Goal: Book appointment/travel/reservation

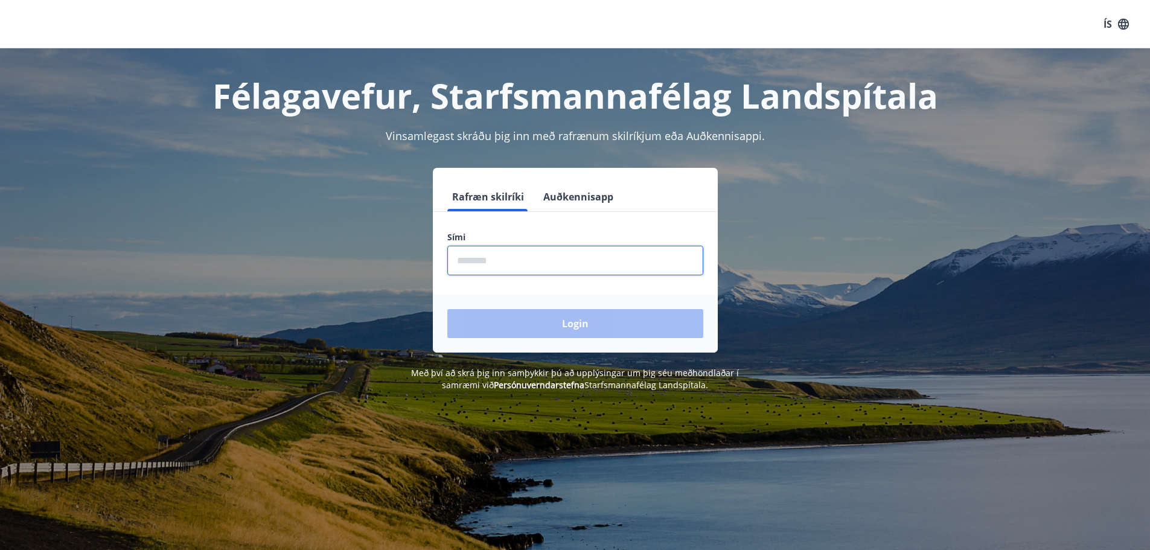
click at [478, 258] on input "phone" at bounding box center [575, 261] width 256 height 30
type input "********"
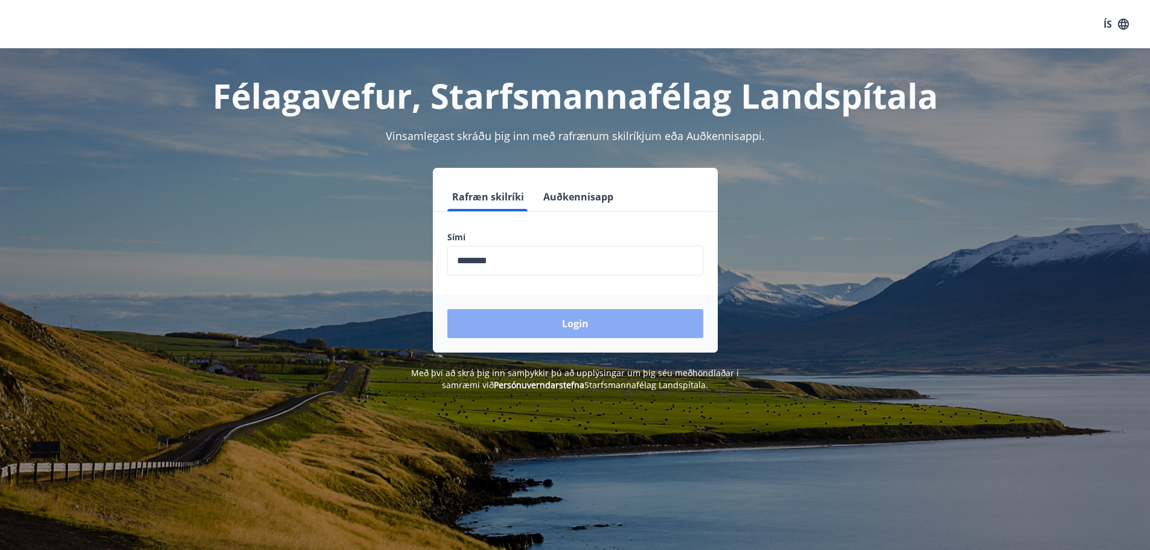
click at [547, 319] on button "Login" at bounding box center [575, 323] width 256 height 29
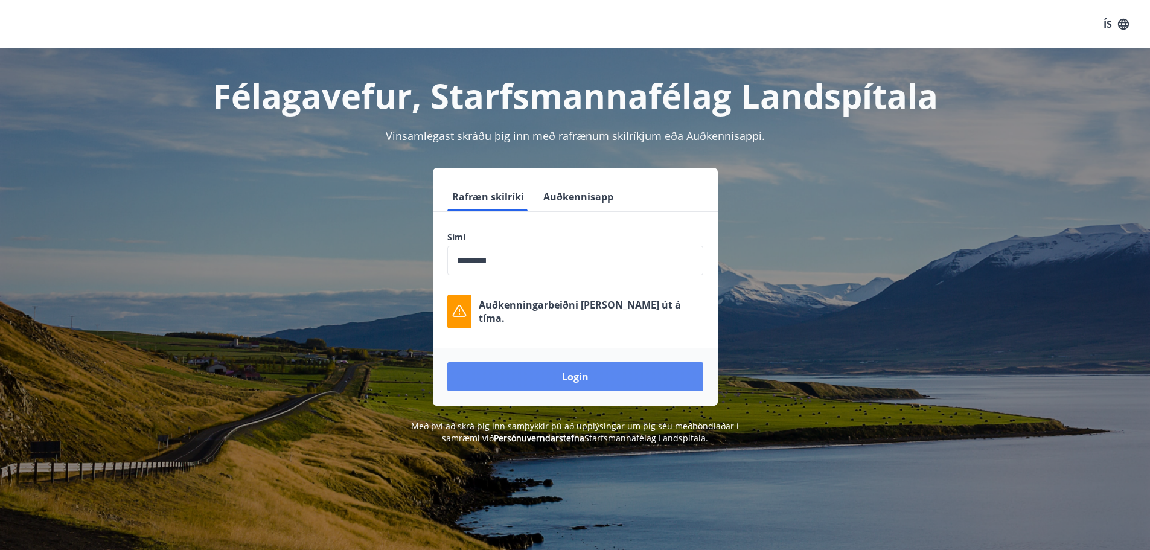
click at [571, 370] on button "Login" at bounding box center [575, 376] width 256 height 29
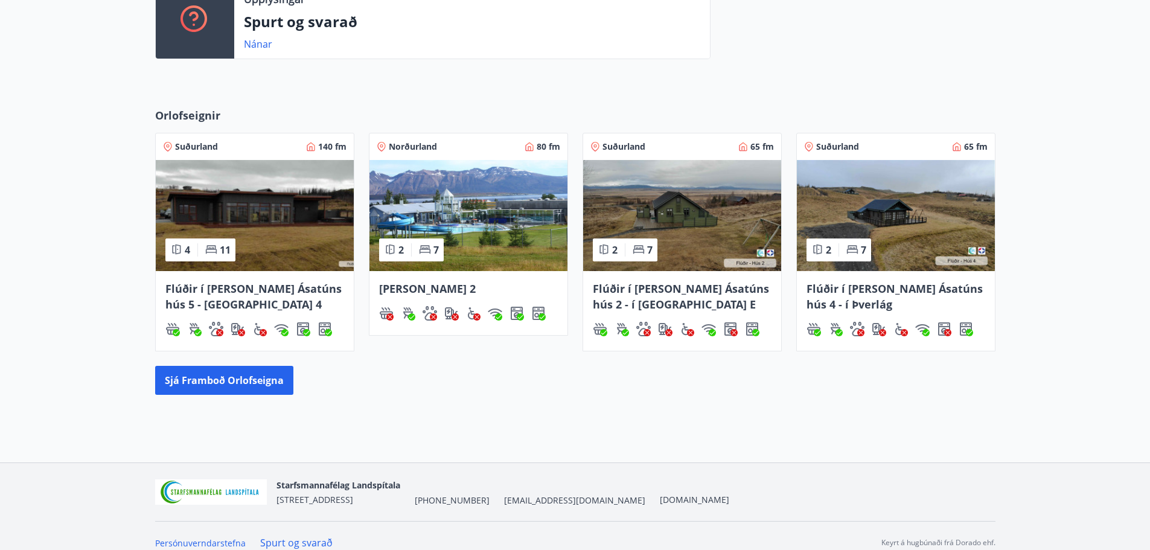
scroll to position [461, 0]
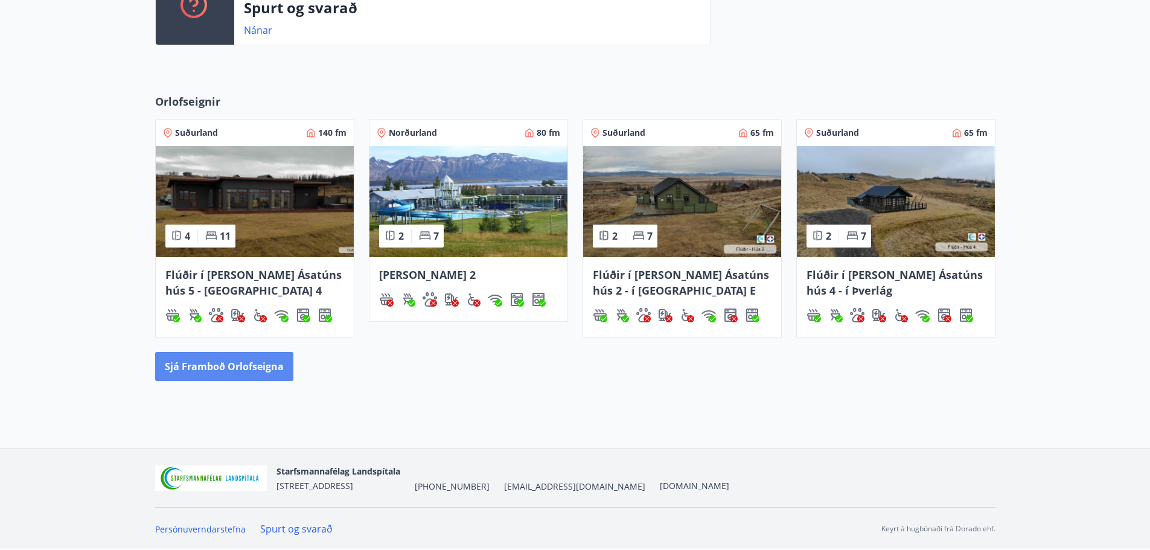
click at [219, 363] on button "Sjá framboð orlofseigna" at bounding box center [224, 366] width 138 height 29
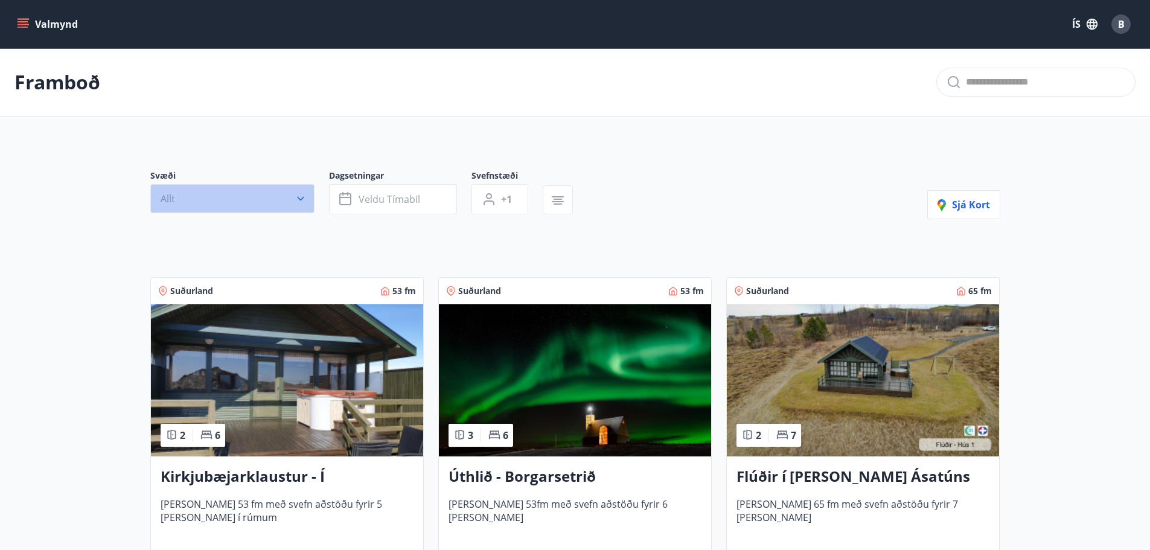
click at [304, 193] on icon "button" at bounding box center [301, 199] width 12 height 12
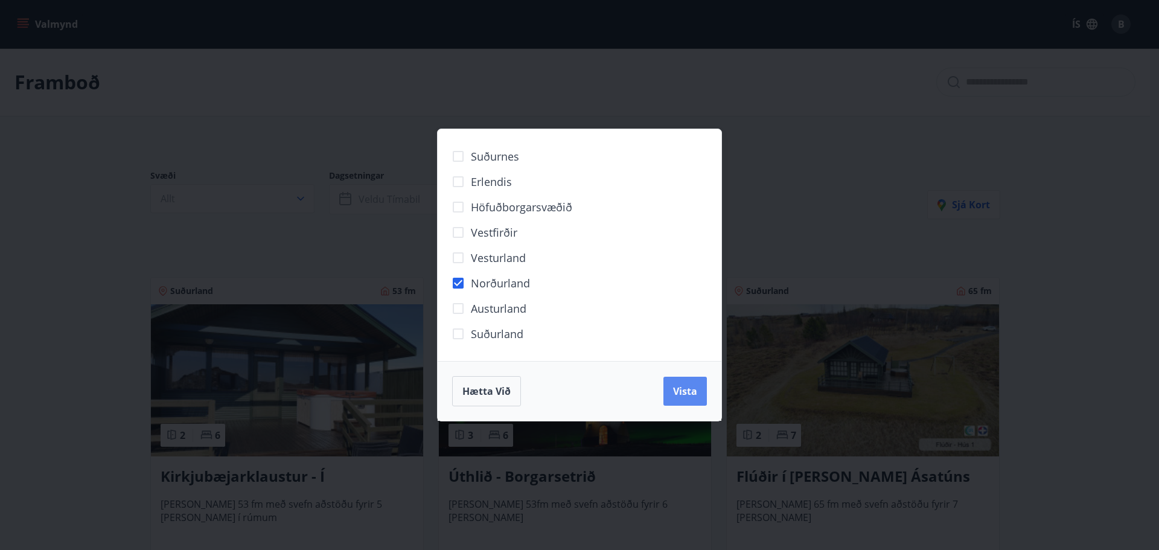
click at [688, 386] on span "Vista" at bounding box center [685, 391] width 24 height 13
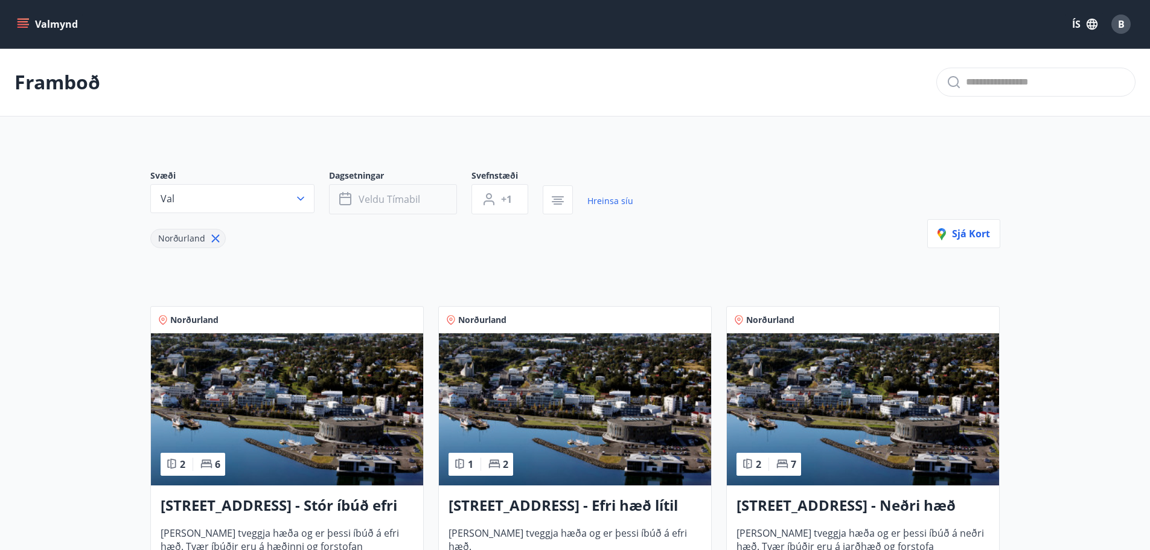
click at [429, 202] on button "Veldu tímabil" at bounding box center [393, 199] width 128 height 30
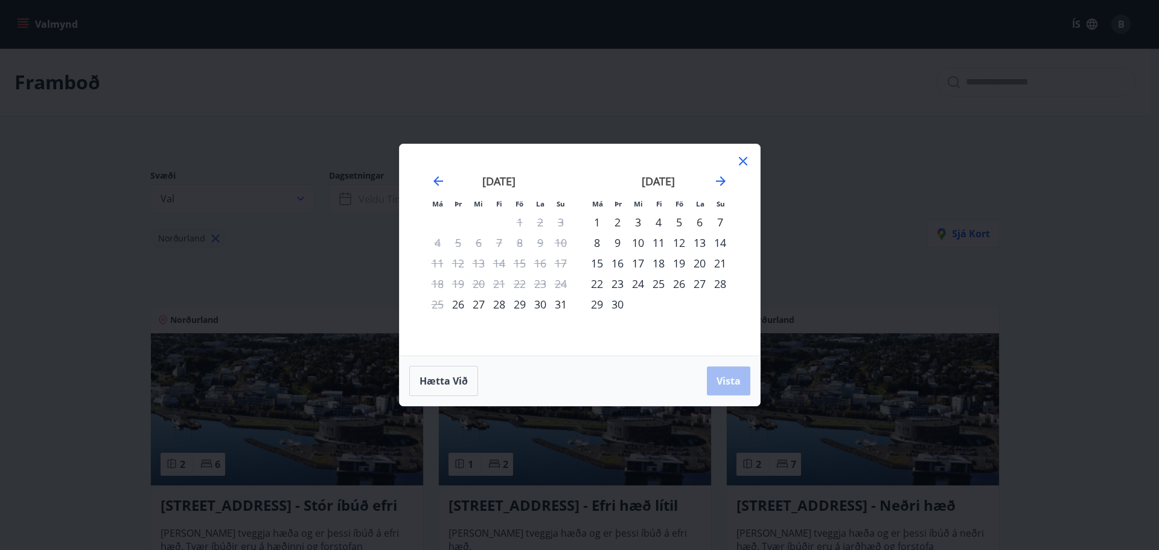
click at [639, 283] on div "24" at bounding box center [638, 284] width 21 height 21
click at [721, 179] on icon "Move forward to switch to the next month." at bounding box center [721, 181] width 14 height 14
click at [437, 220] on div "1" at bounding box center [438, 222] width 21 height 21
click at [722, 378] on span "Vista" at bounding box center [729, 380] width 24 height 13
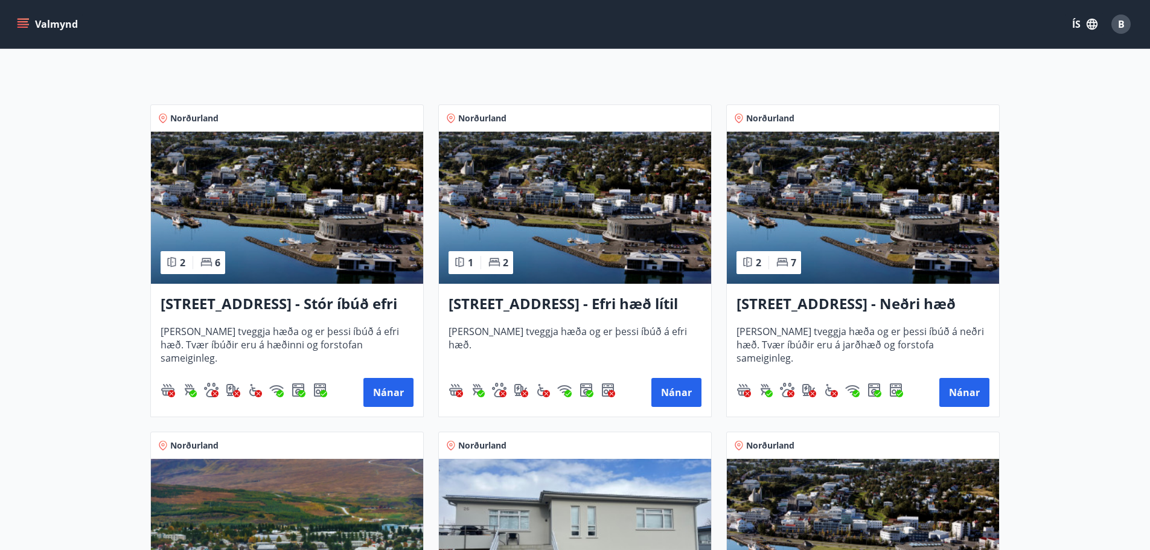
scroll to position [242, 0]
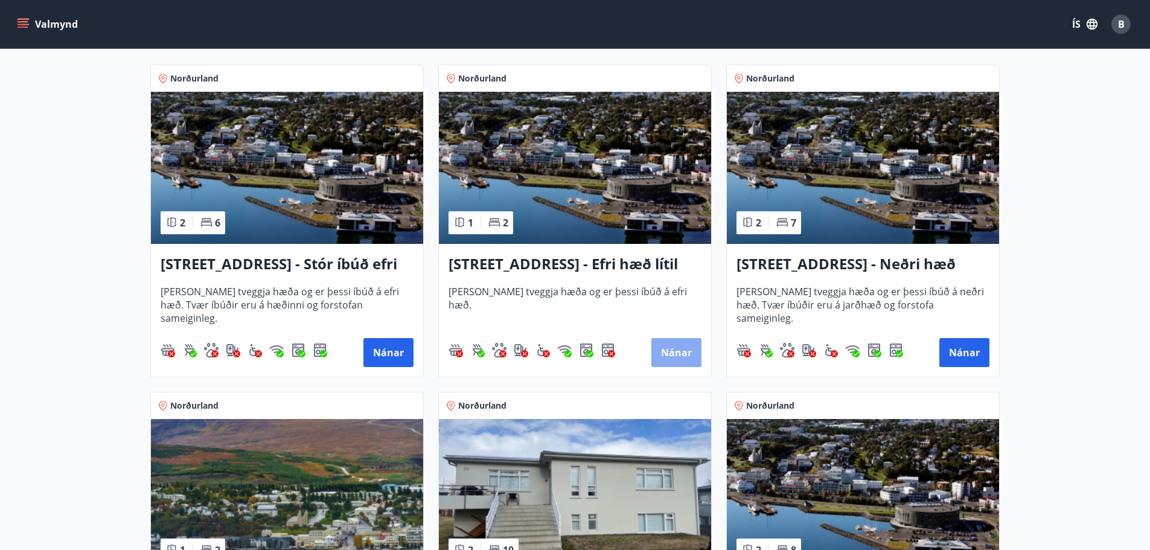
click at [672, 351] on button "Nánar" at bounding box center [677, 352] width 50 height 29
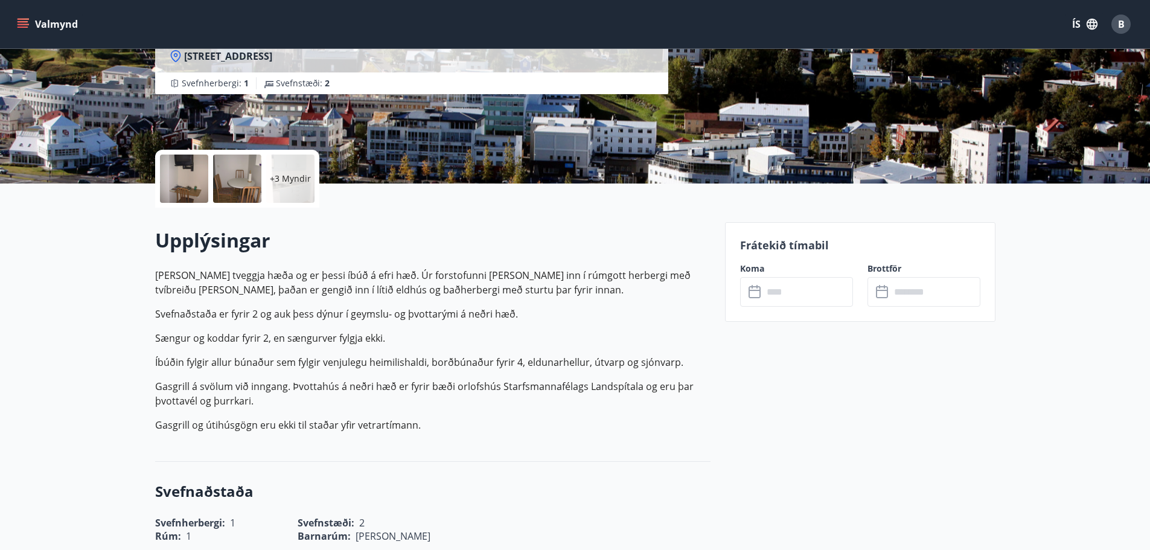
scroll to position [181, 0]
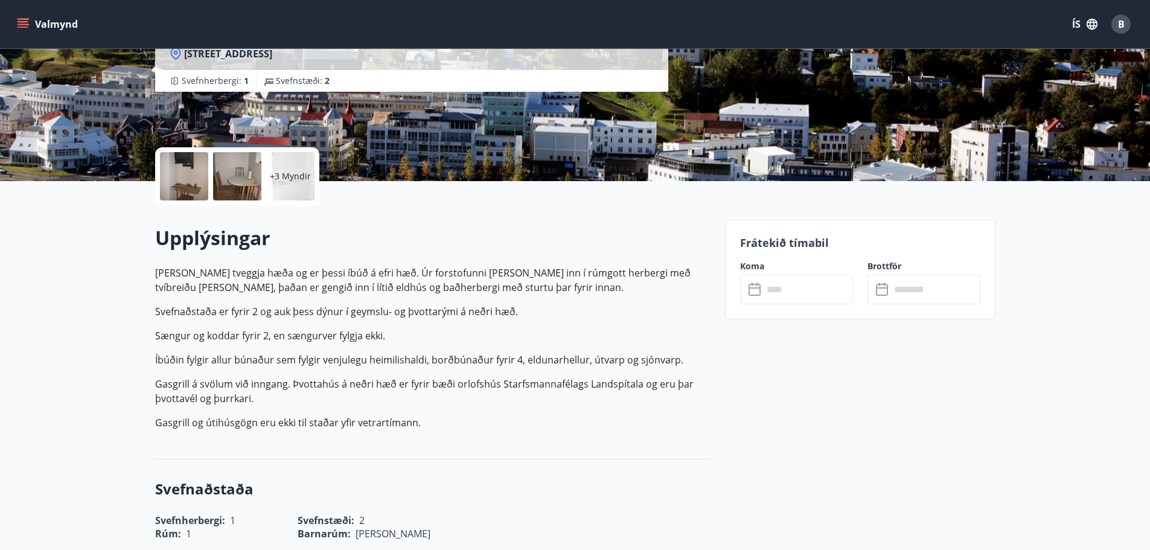
click at [784, 292] on input "text" at bounding box center [808, 290] width 90 height 30
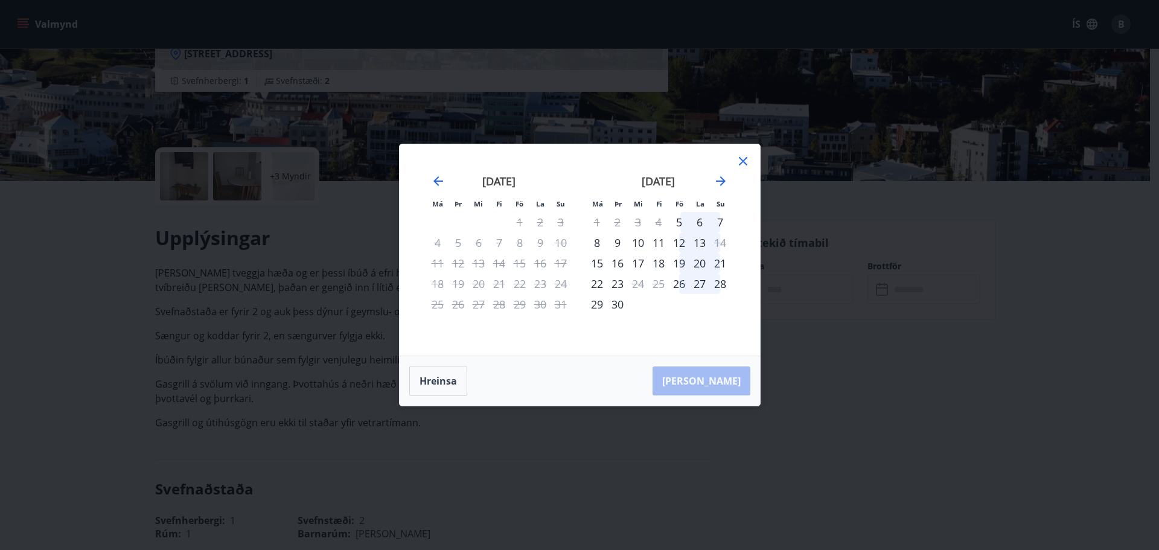
click at [742, 161] on icon at bounding box center [743, 161] width 14 height 14
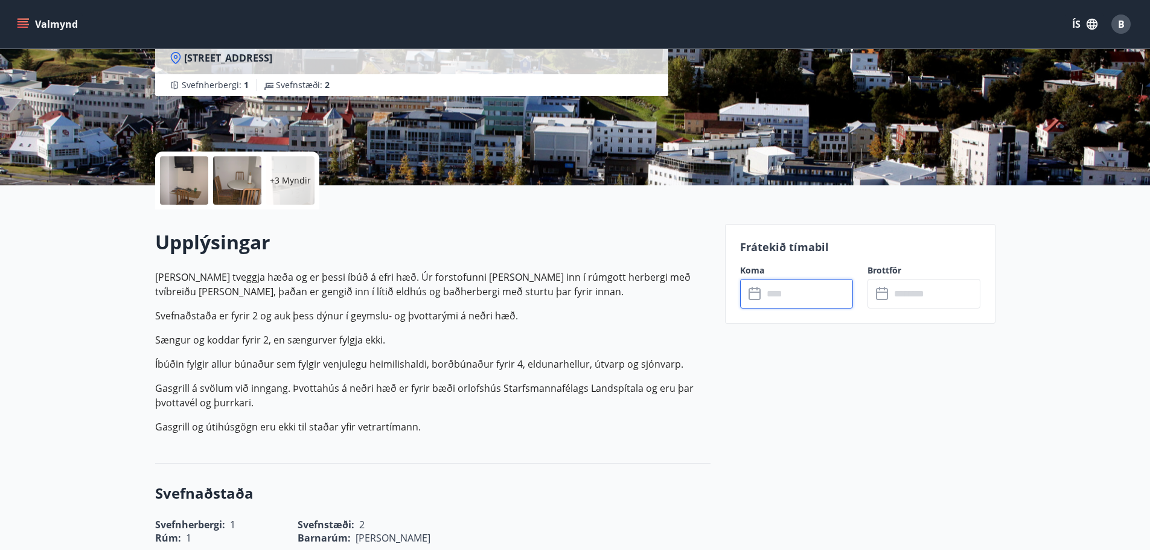
scroll to position [0, 0]
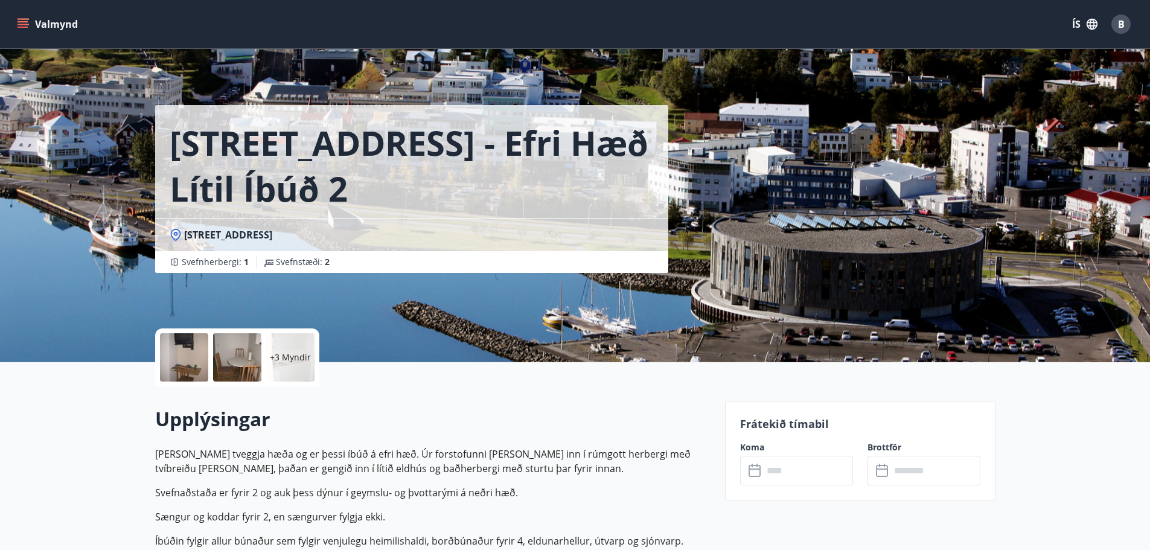
click at [19, 20] on icon "menu" at bounding box center [23, 24] width 12 height 12
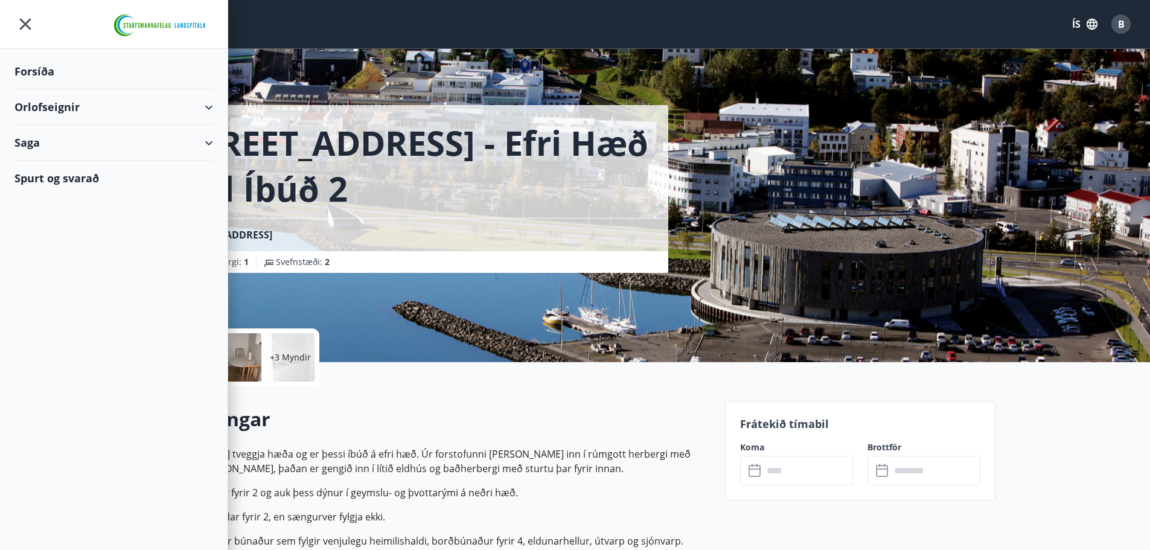
click at [72, 105] on div "Orlofseignir" at bounding box center [113, 107] width 199 height 36
click at [58, 138] on div "Framboð" at bounding box center [113, 137] width 179 height 25
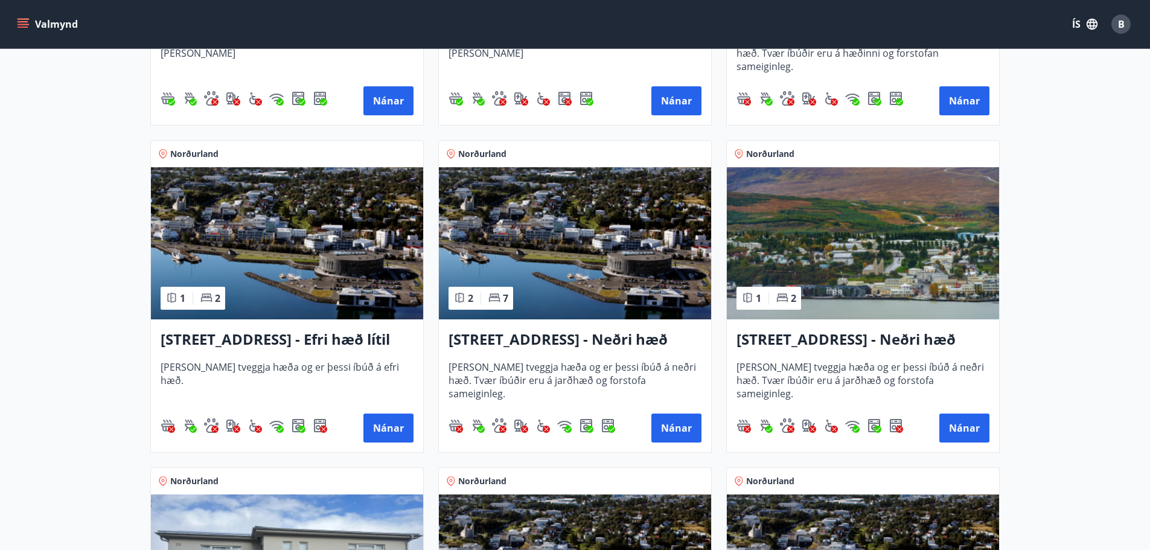
scroll to position [1208, 0]
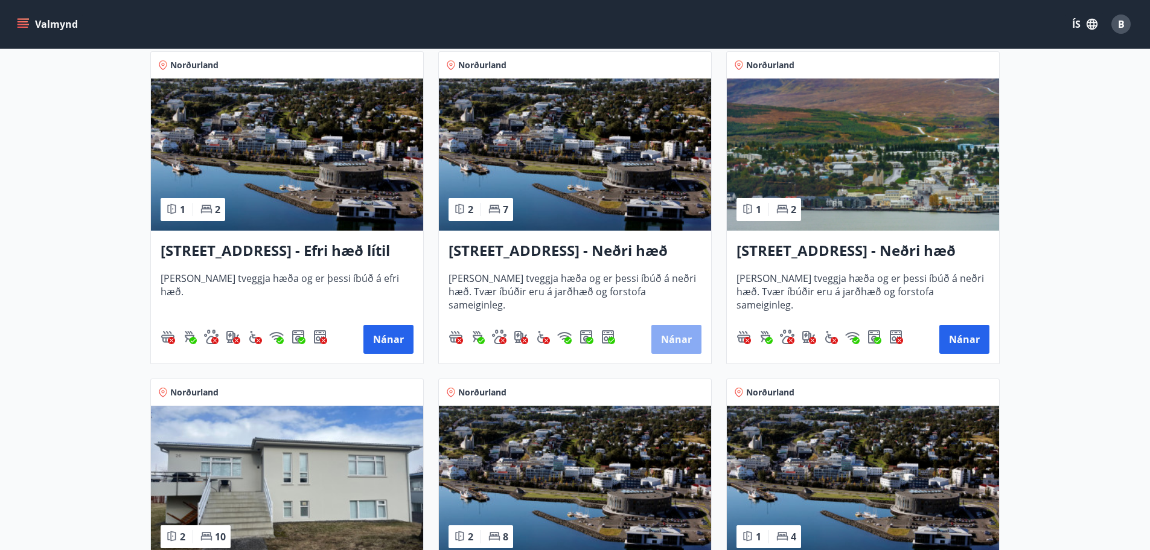
click at [670, 337] on button "Nánar" at bounding box center [677, 339] width 50 height 29
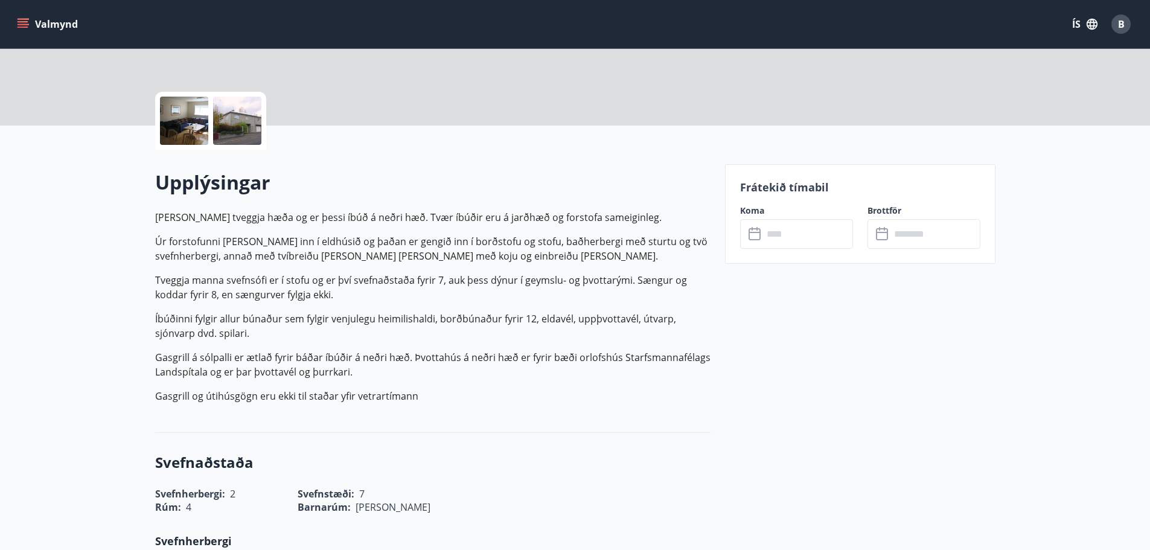
scroll to position [242, 0]
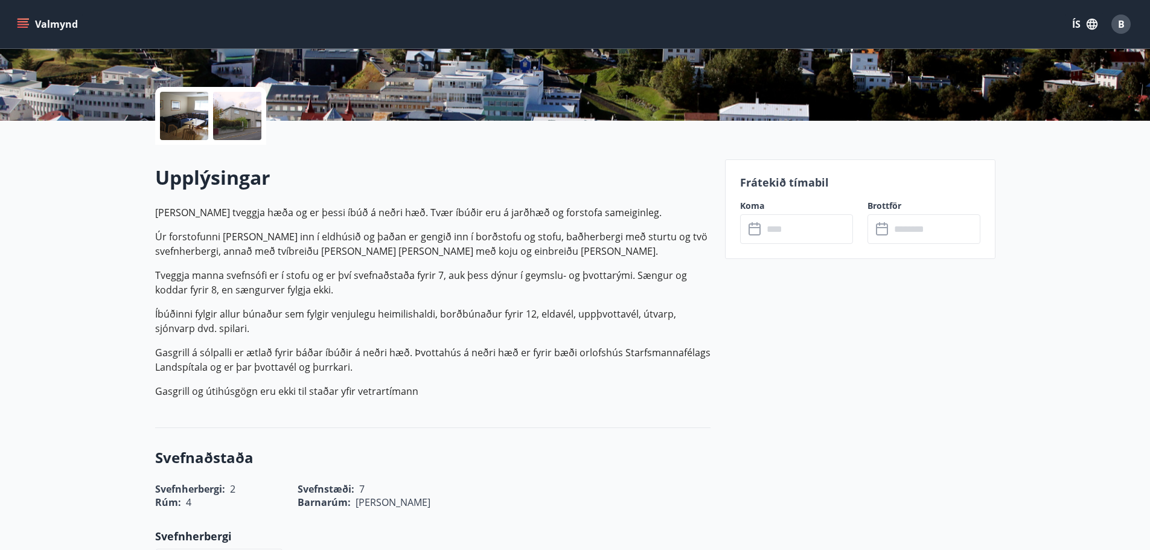
click at [783, 232] on input "text" at bounding box center [808, 229] width 90 height 30
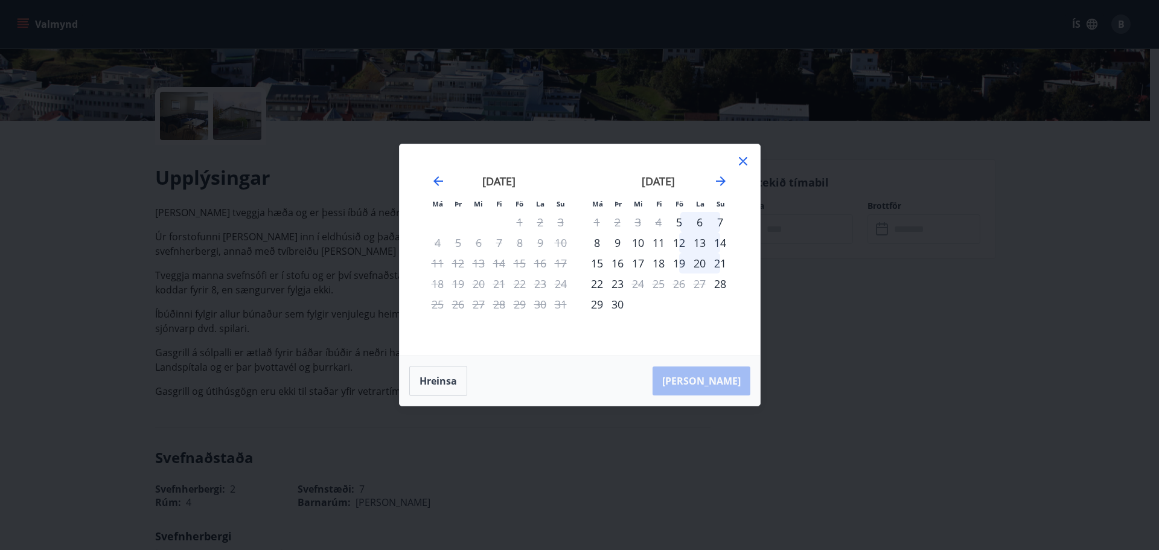
click at [741, 156] on icon at bounding box center [743, 161] width 14 height 14
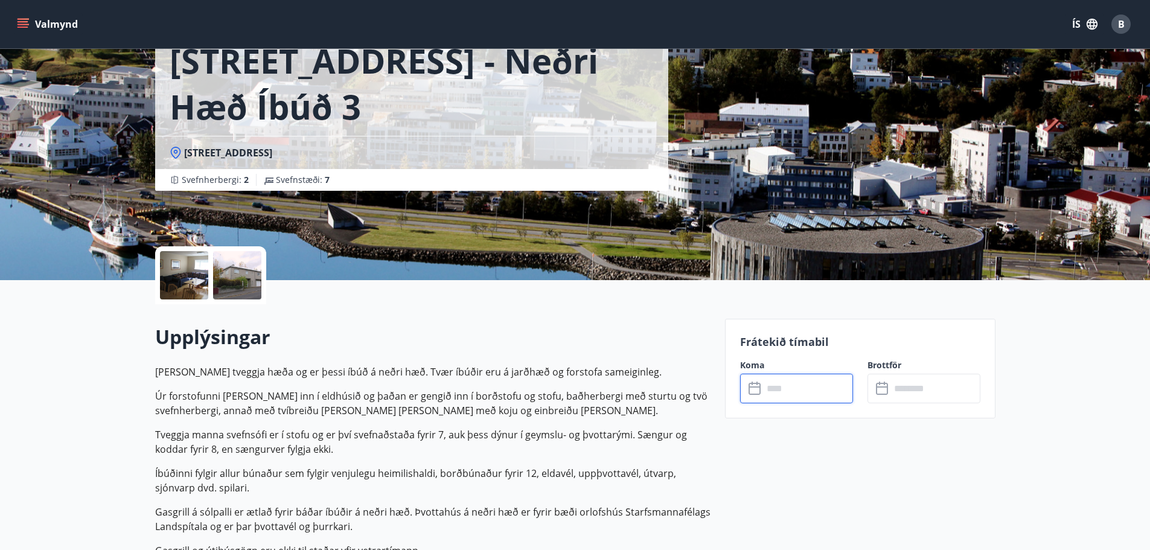
scroll to position [60, 0]
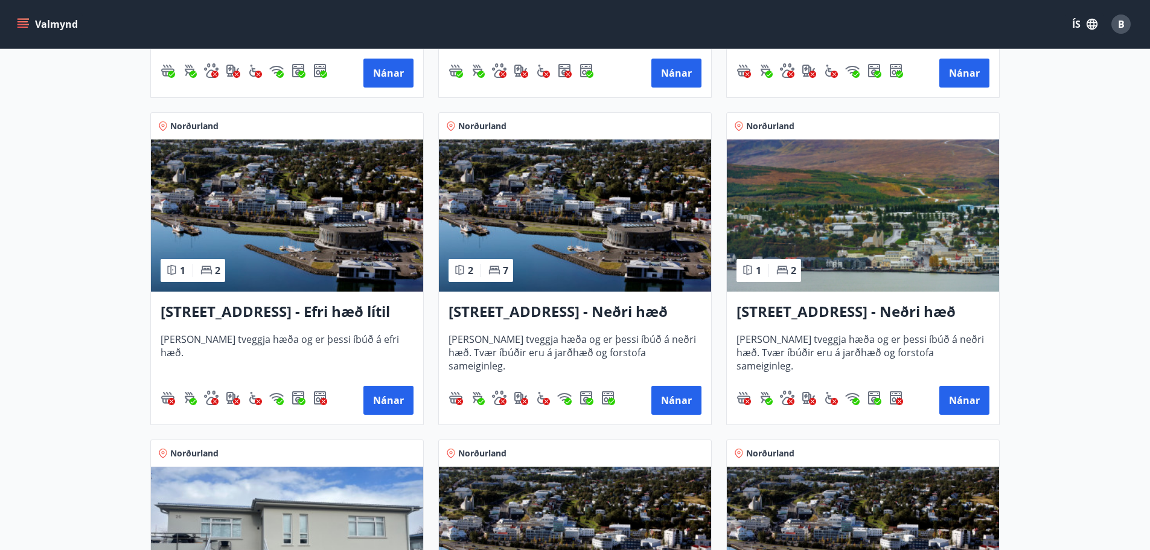
scroll to position [1147, 0]
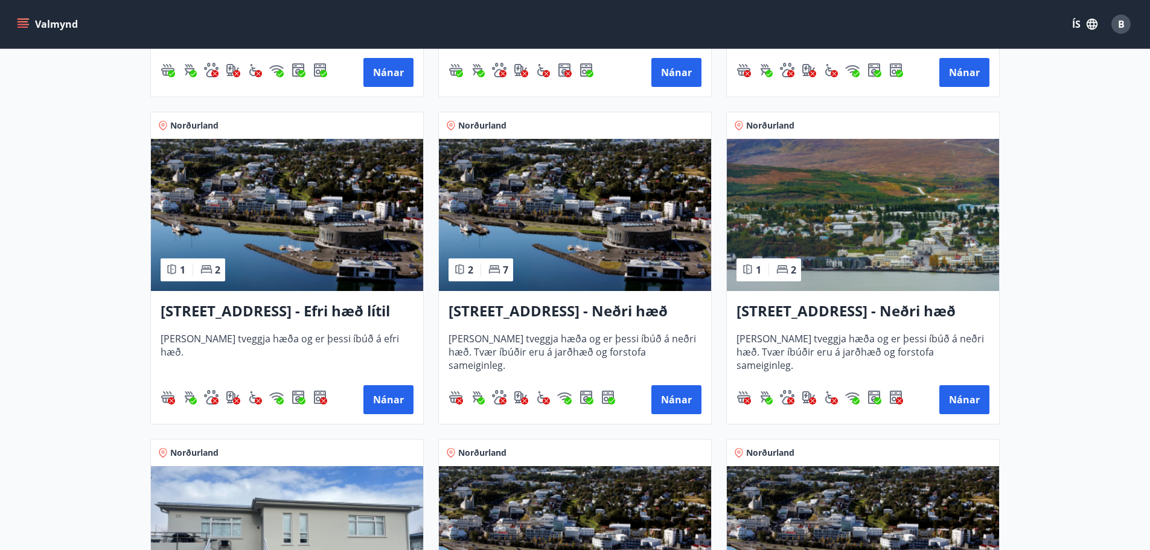
click at [803, 311] on h3 "Hrafnagilsstræti 23 - Neðri hæð íbúð 4" at bounding box center [863, 312] width 253 height 22
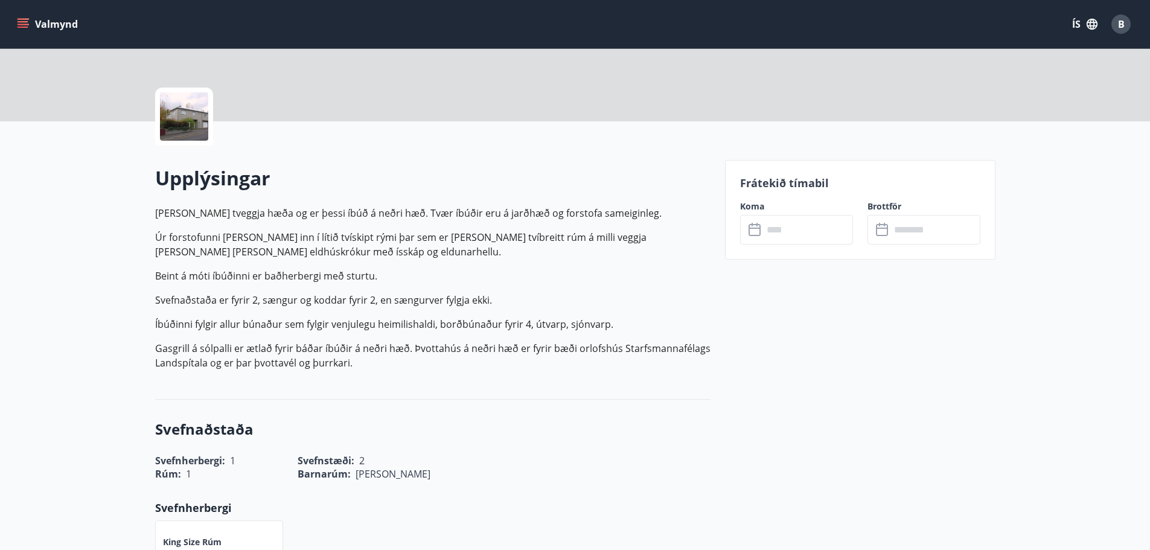
scroll to position [242, 0]
click at [787, 228] on input "text" at bounding box center [808, 229] width 90 height 30
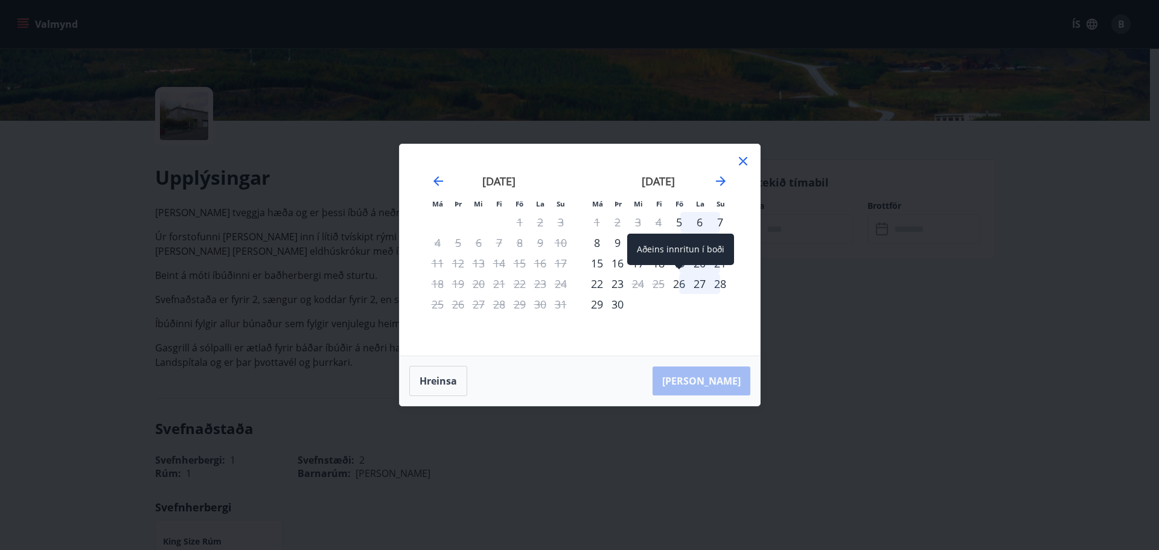
click at [681, 265] on div "Aðeins innritun í boði" at bounding box center [680, 249] width 107 height 31
click at [720, 178] on icon "Move forward to switch to the next month." at bounding box center [721, 181] width 14 height 14
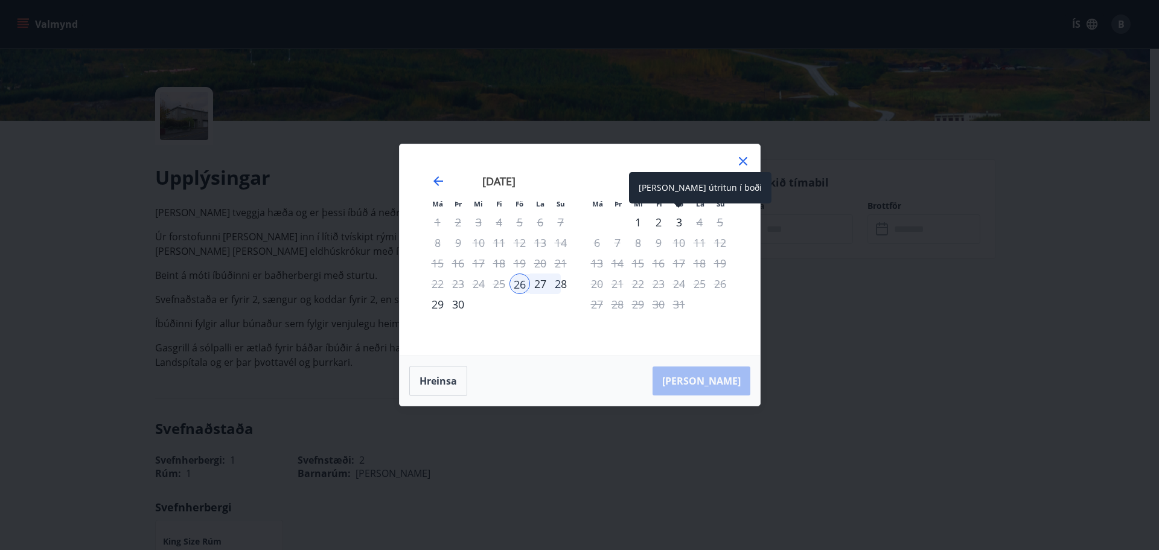
click at [679, 223] on div "3" at bounding box center [679, 222] width 21 height 21
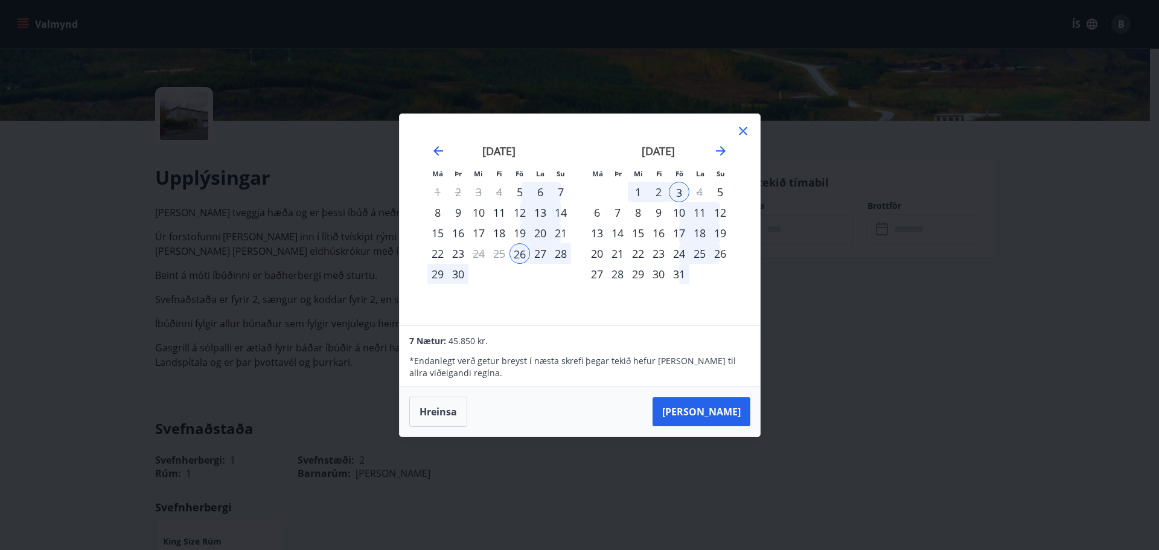
click at [639, 191] on div "1" at bounding box center [638, 192] width 21 height 21
click at [510, 292] on div "september 2025 1 2 3 4 5 6 7 8 9 10 11 12 13 14 15 16 17 18 19 20 21 22 23 24 2…" at bounding box center [499, 228] width 159 height 198
click at [518, 236] on span at bounding box center [520, 238] width 8 height 6
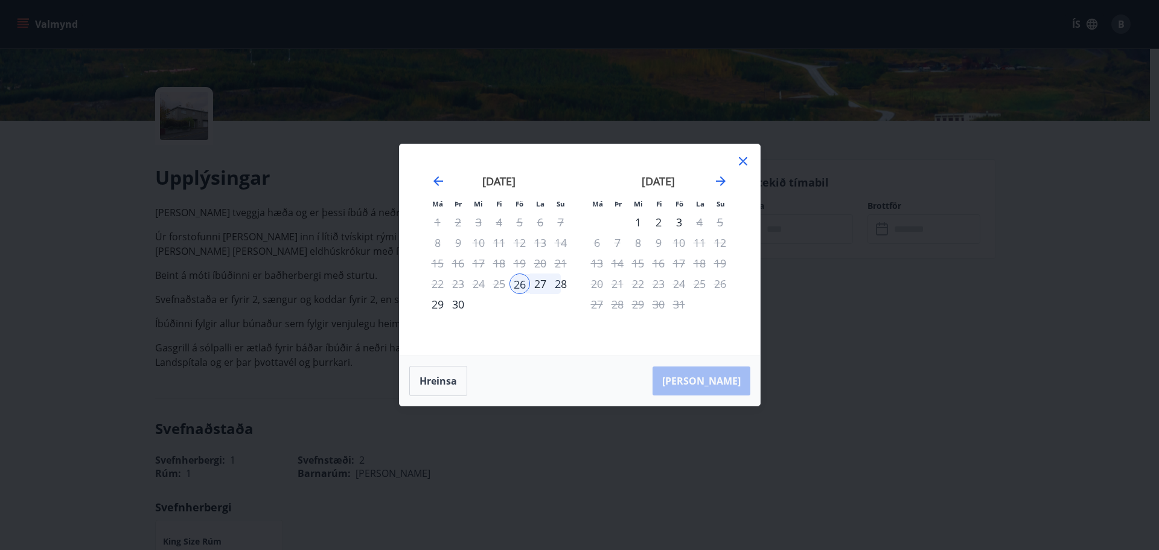
click at [744, 158] on icon at bounding box center [743, 161] width 14 height 14
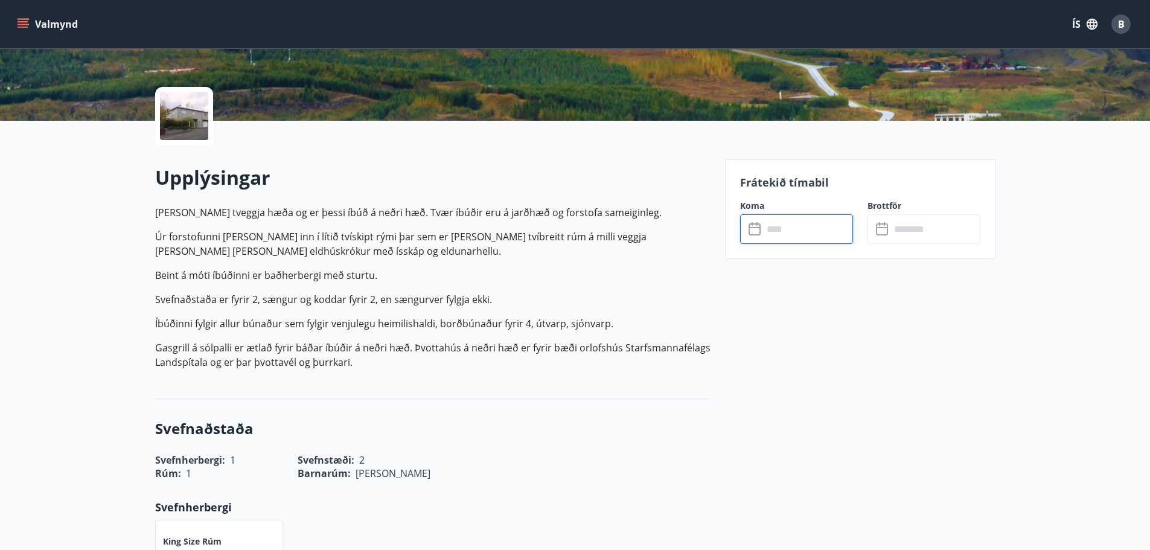
click at [784, 225] on input "text" at bounding box center [808, 229] width 90 height 30
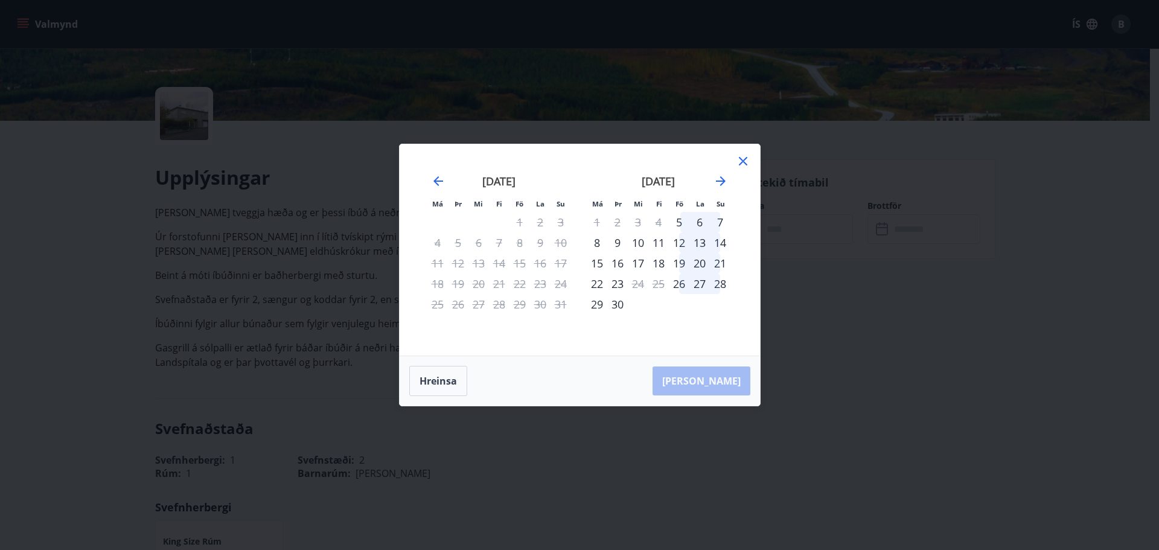
click at [681, 265] on div "19" at bounding box center [679, 263] width 21 height 21
click at [722, 181] on icon "Move forward to switch to the next month." at bounding box center [721, 181] width 10 height 10
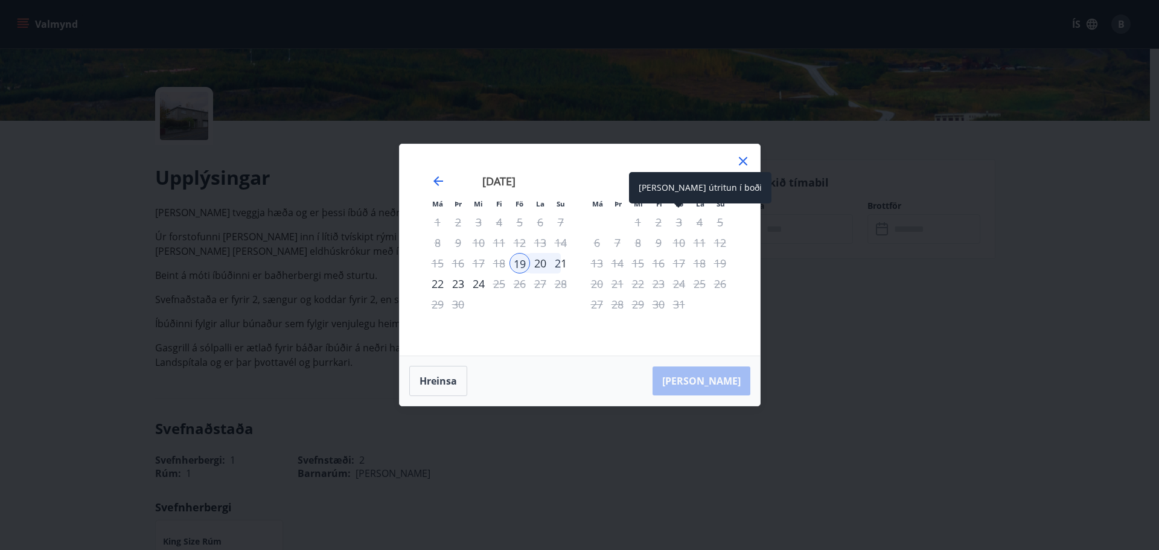
click at [678, 223] on div "3" at bounding box center [679, 222] width 21 height 21
click at [743, 160] on icon at bounding box center [743, 161] width 14 height 14
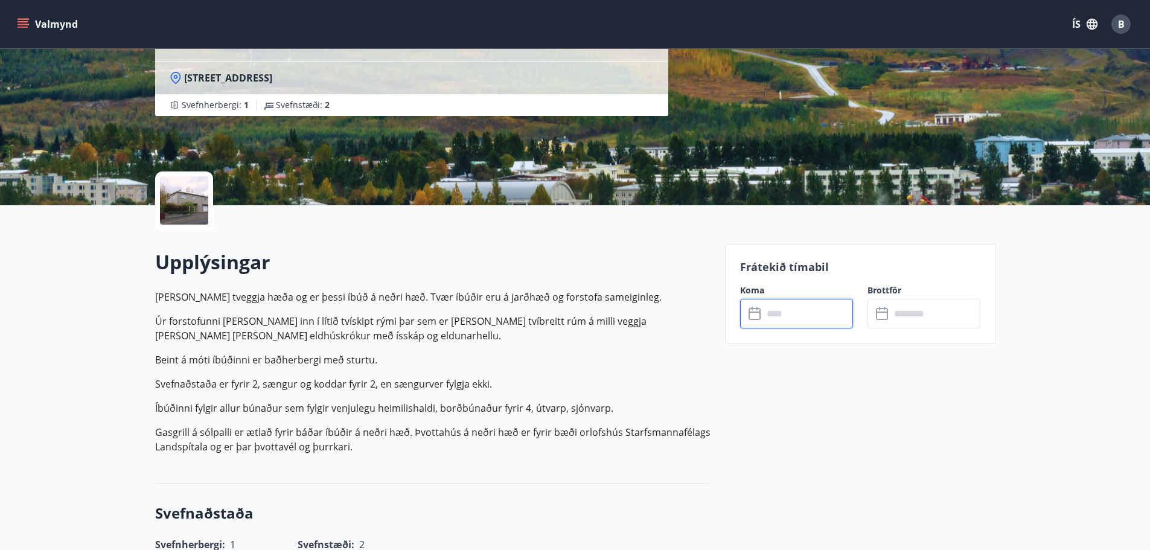
scroll to position [0, 0]
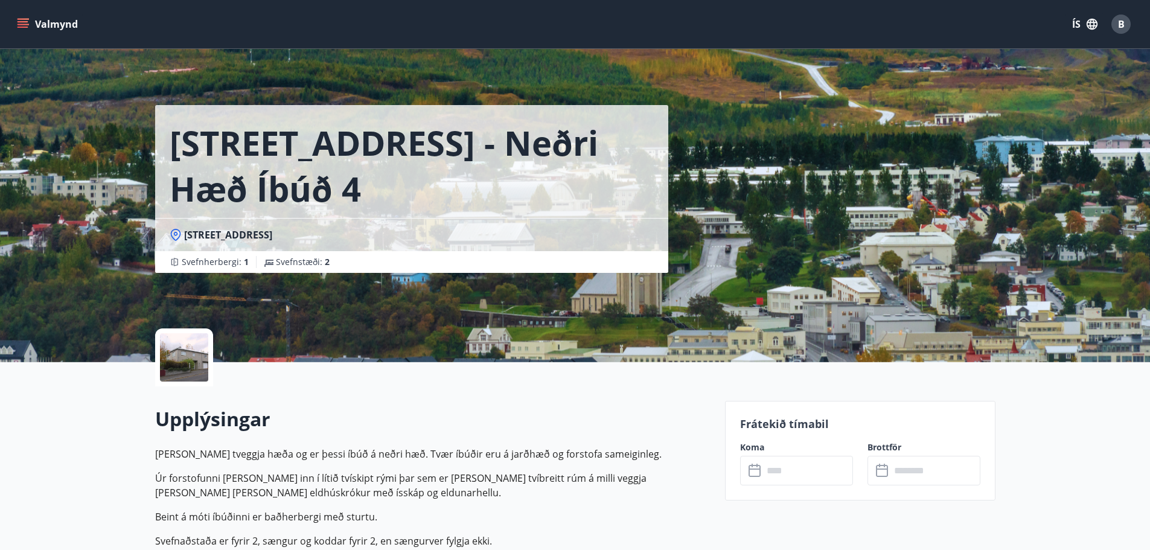
click at [43, 25] on button "Valmynd" at bounding box center [48, 24] width 68 height 22
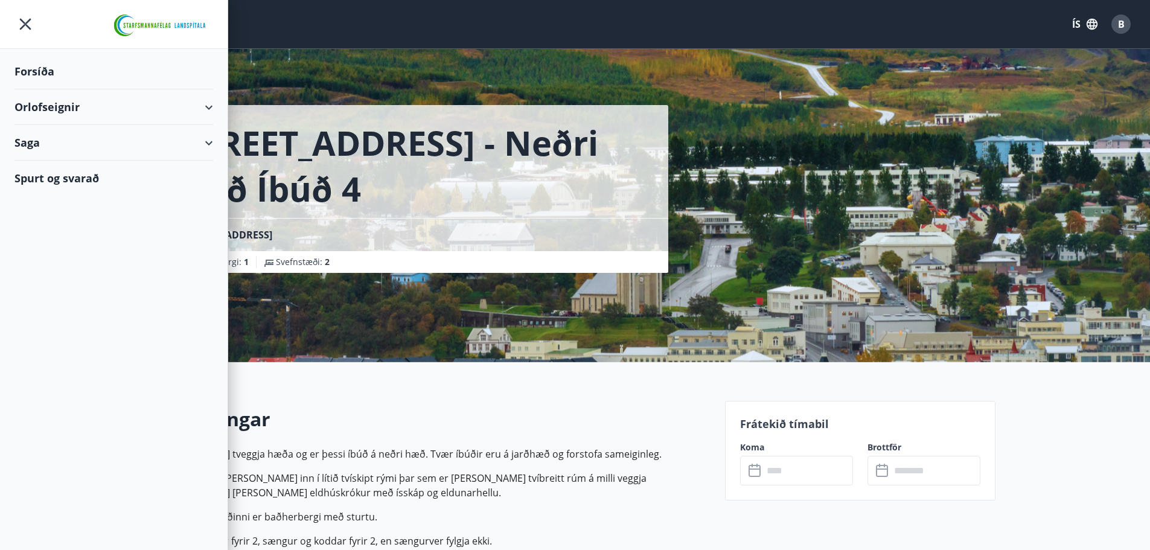
click at [39, 69] on div "Forsíða" at bounding box center [113, 72] width 199 height 36
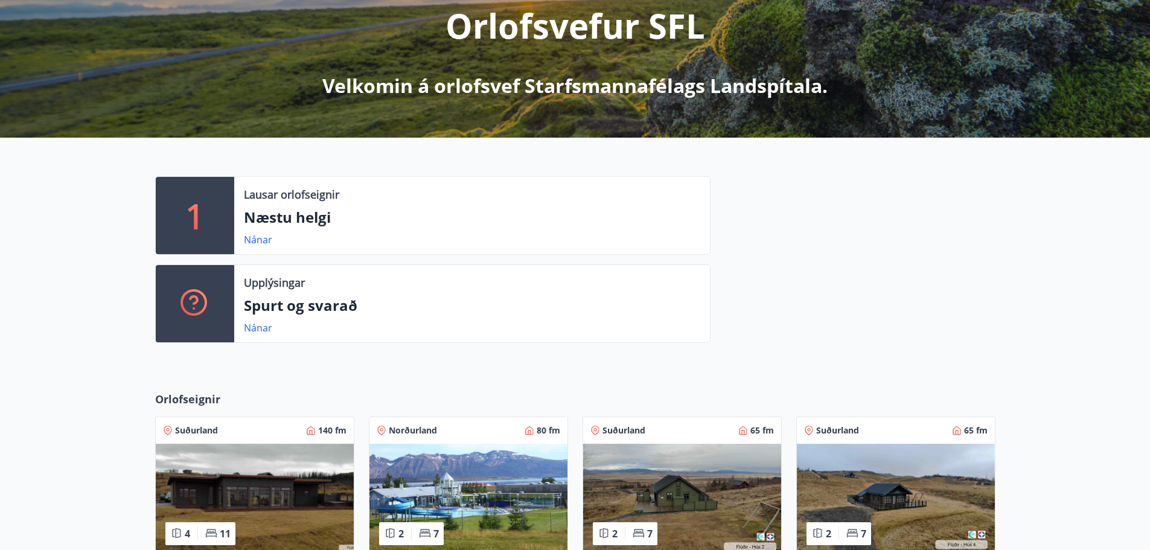
scroll to position [181, 0]
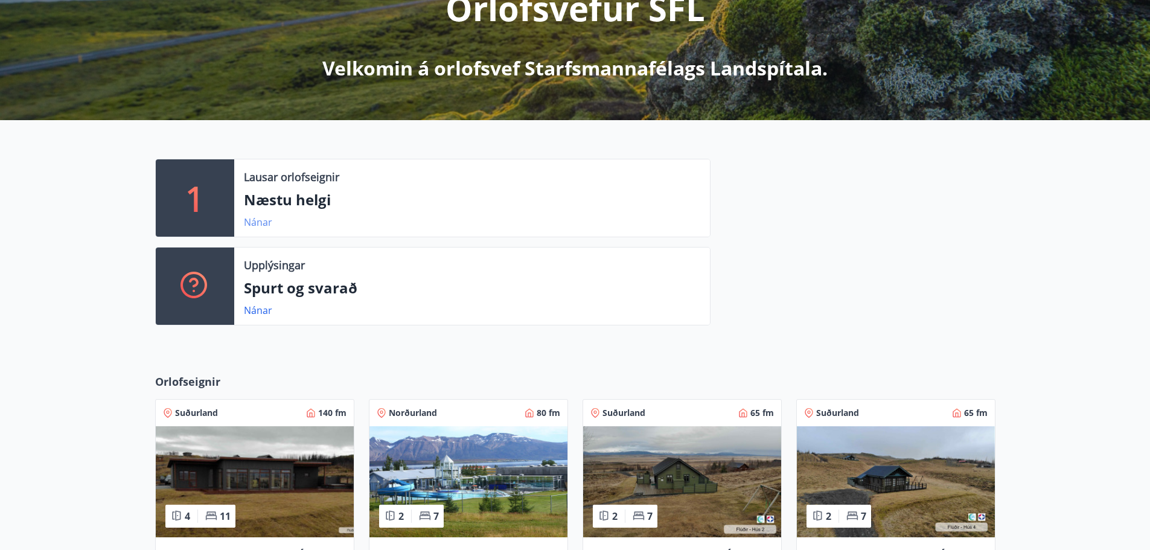
click at [257, 221] on link "Nánar" at bounding box center [258, 222] width 28 height 13
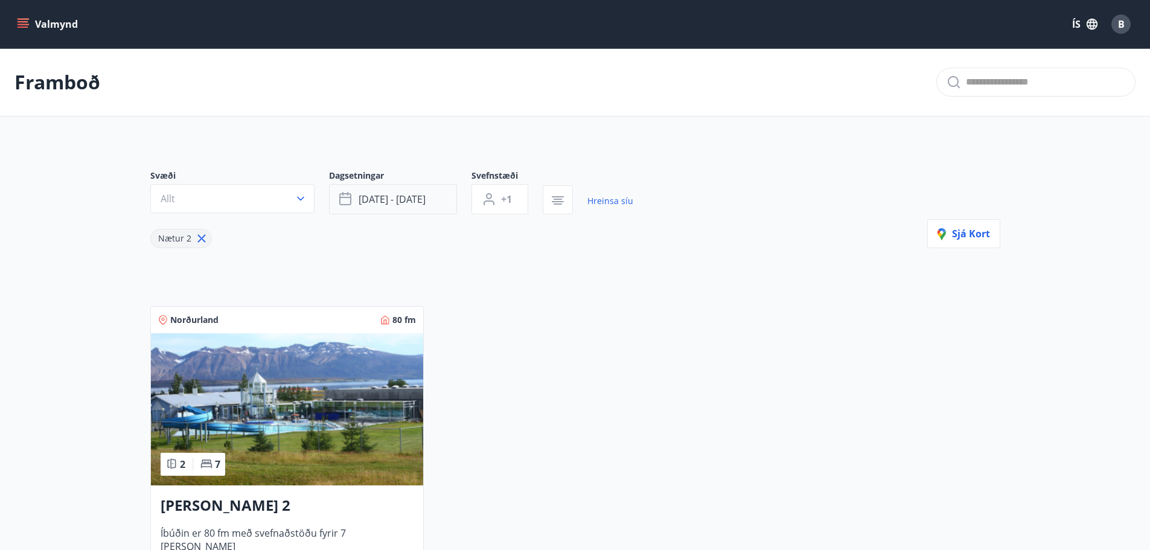
click at [438, 196] on button "ágú 29 - sep 01" at bounding box center [393, 199] width 128 height 30
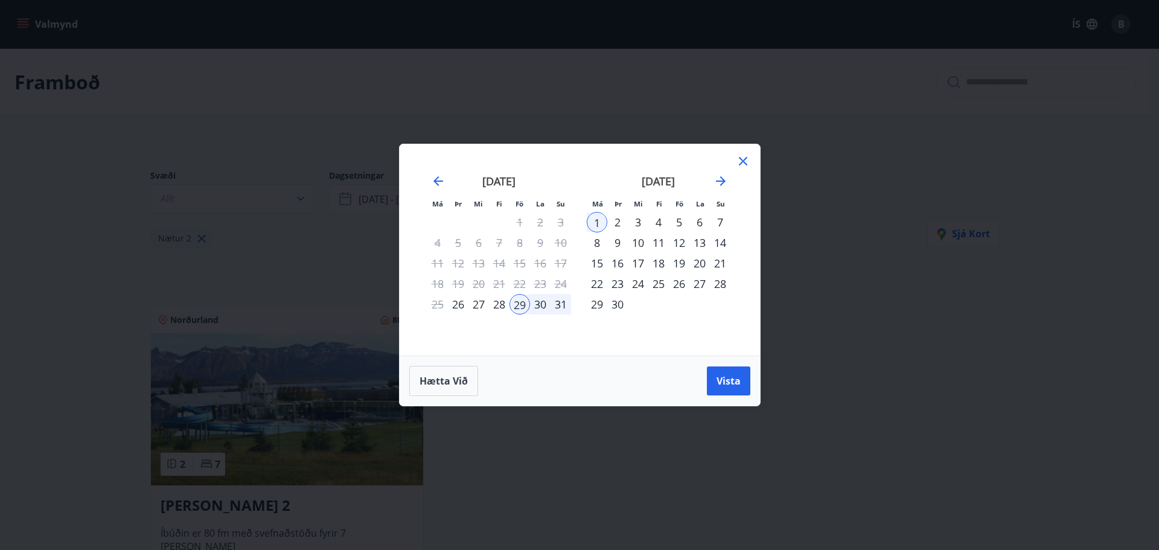
click at [681, 263] on div "19" at bounding box center [679, 263] width 21 height 21
click at [640, 284] on div "24" at bounding box center [638, 284] width 21 height 21
click at [676, 258] on div "19" at bounding box center [679, 263] width 21 height 21
drag, startPoint x: 453, startPoint y: 382, endPoint x: 473, endPoint y: 366, distance: 25.7
click at [454, 380] on span "Hætta við" at bounding box center [444, 380] width 48 height 13
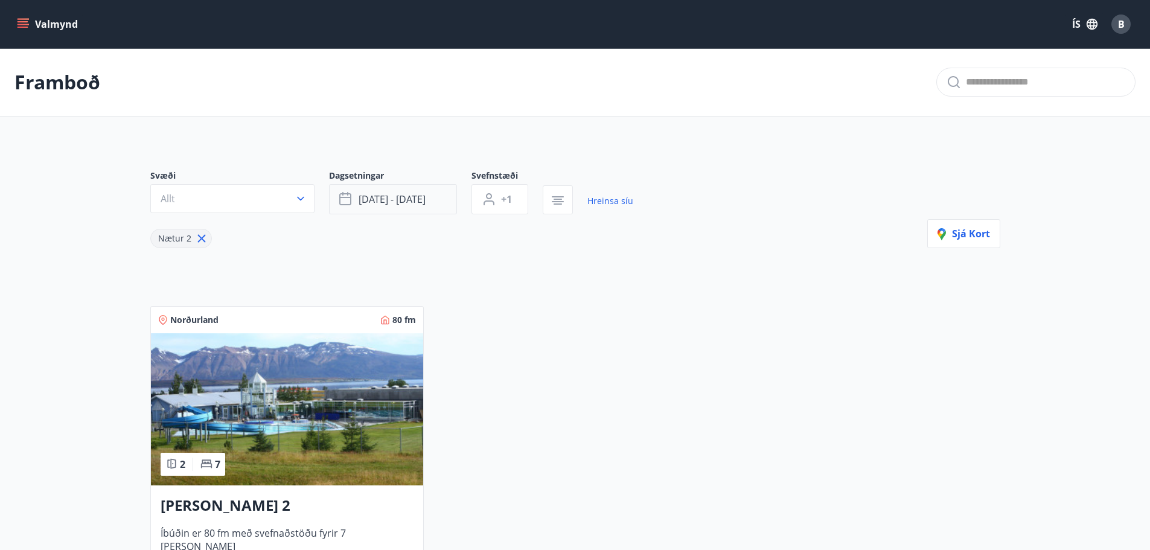
click at [414, 196] on span "ágú 29 - sep 01" at bounding box center [392, 199] width 67 height 13
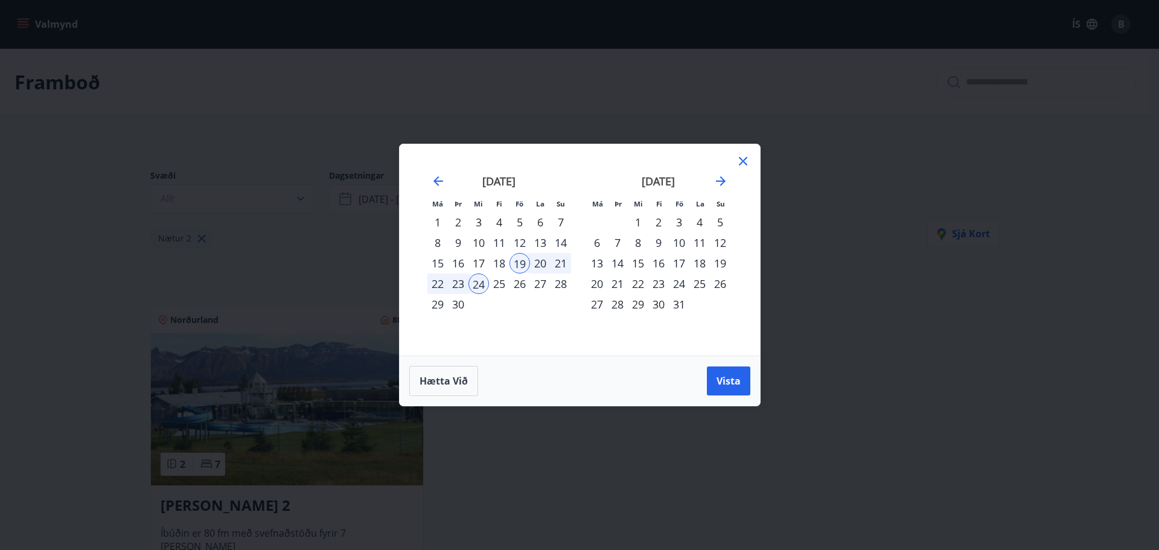
click at [521, 286] on div "26" at bounding box center [520, 284] width 21 height 21
click at [518, 282] on div "26" at bounding box center [520, 284] width 21 height 21
click at [677, 222] on div "3" at bounding box center [679, 222] width 21 height 21
click at [731, 379] on span "Vista" at bounding box center [729, 380] width 24 height 13
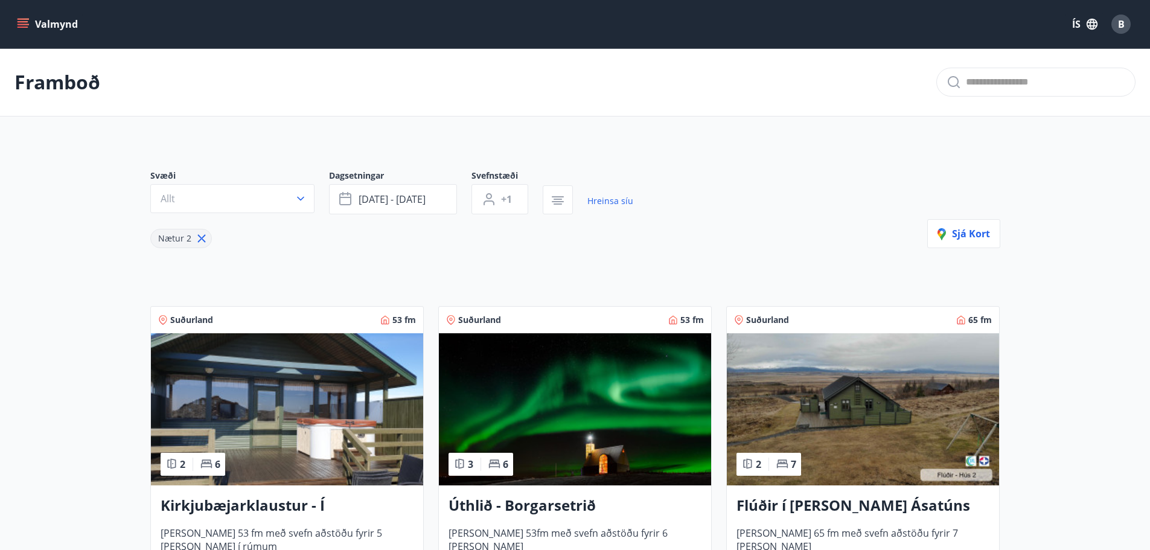
click at [199, 239] on icon at bounding box center [201, 238] width 13 height 13
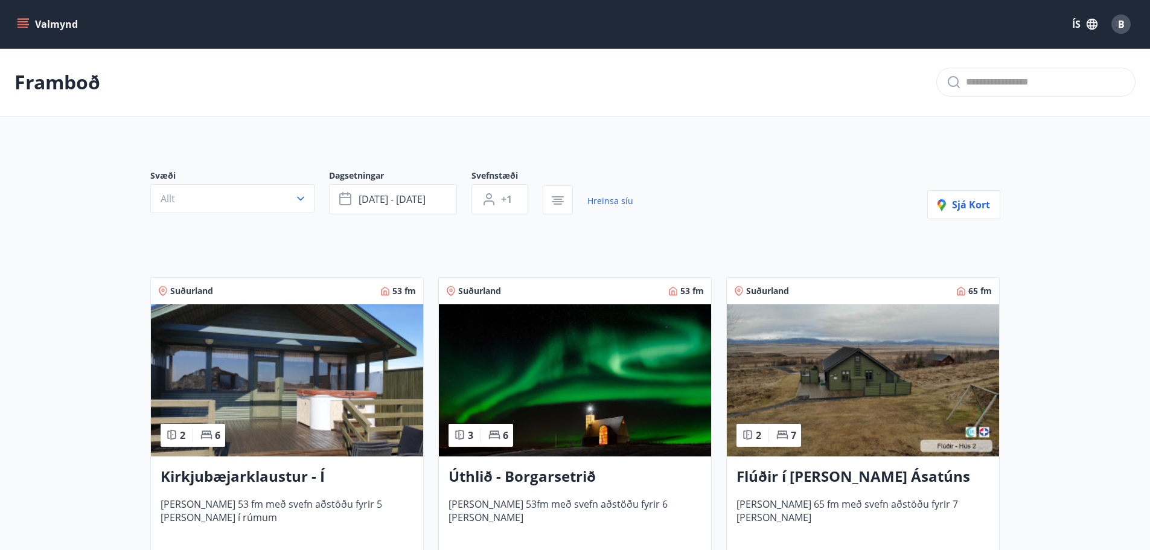
type input "*"
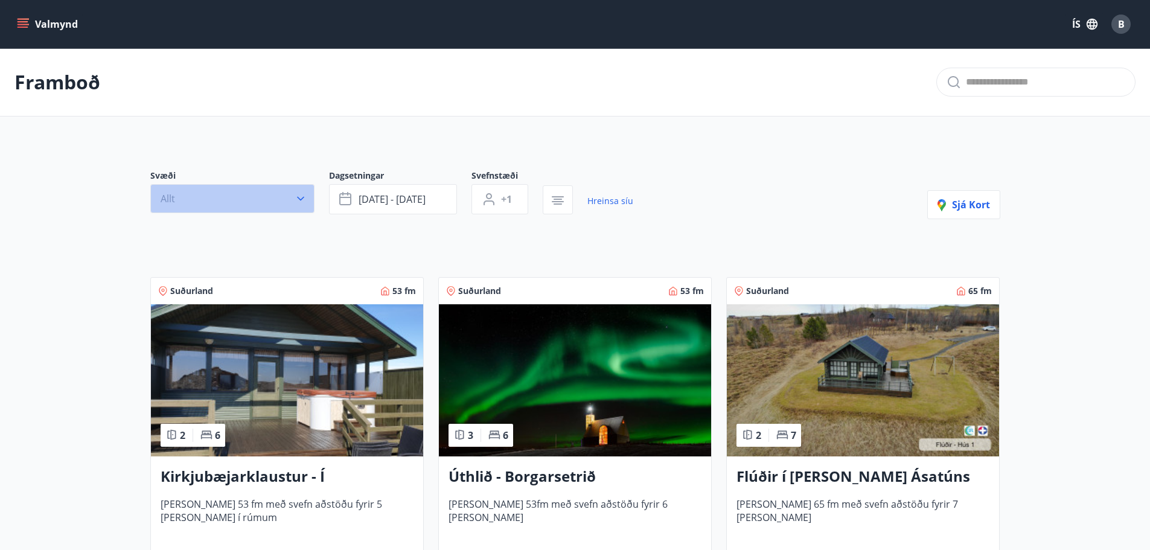
click at [300, 199] on icon "button" at bounding box center [301, 199] width 12 height 12
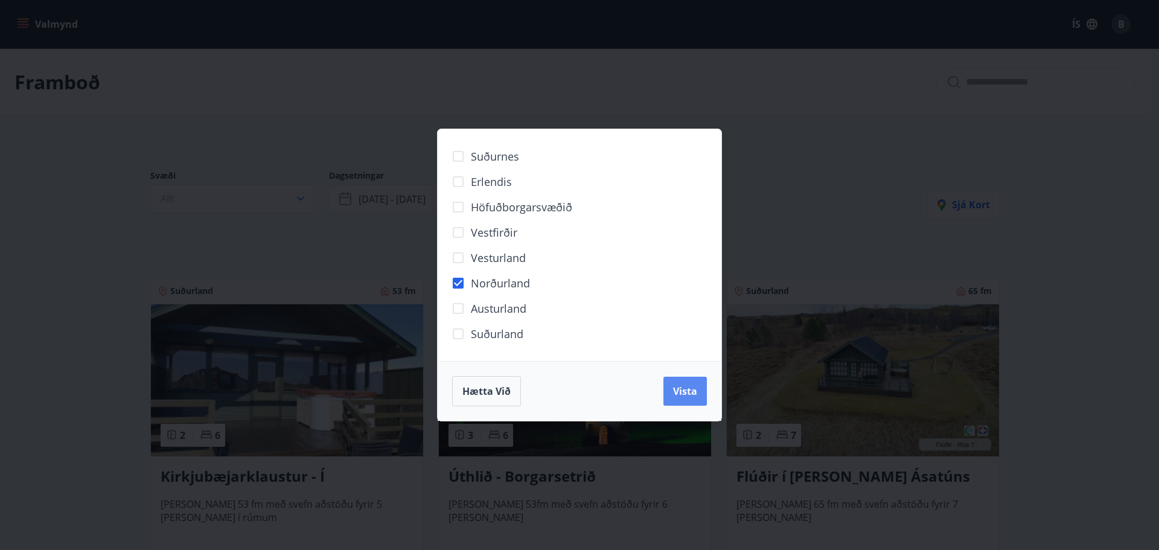
click at [678, 387] on span "Vista" at bounding box center [685, 391] width 24 height 13
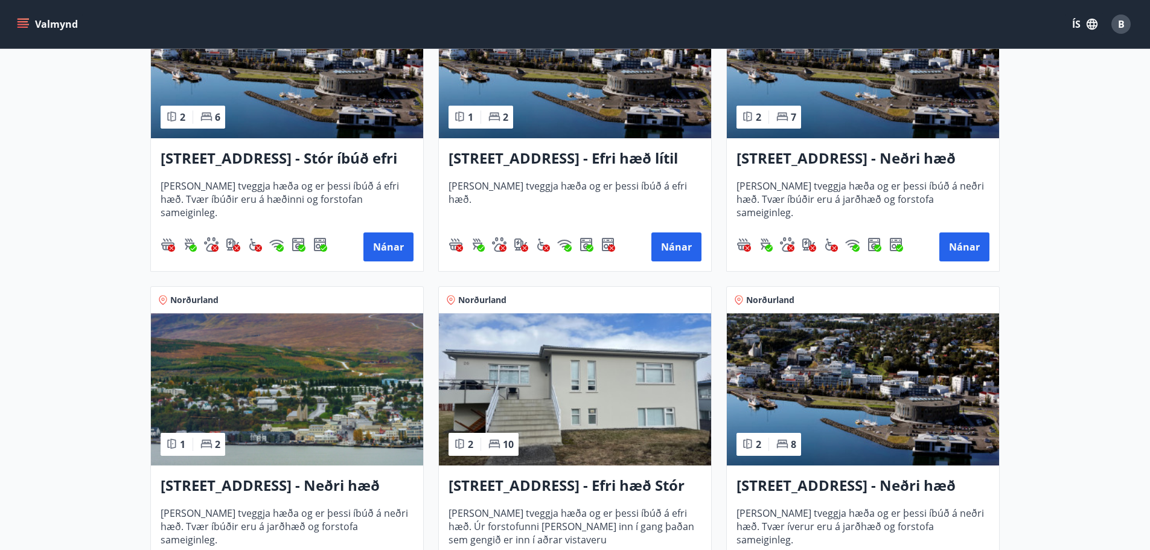
scroll to position [339, 0]
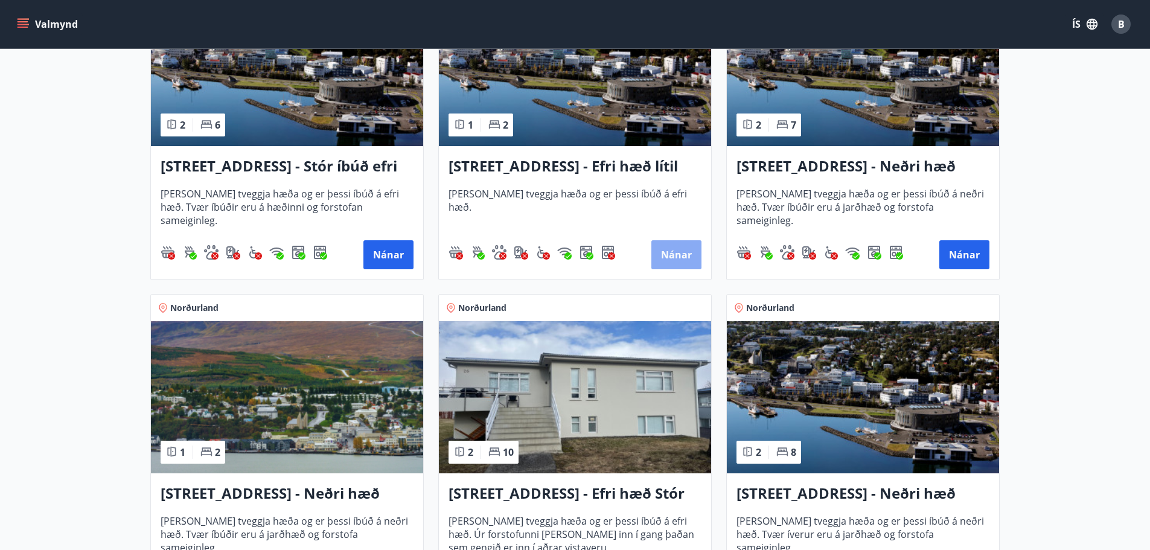
click at [673, 252] on button "Nánar" at bounding box center [677, 254] width 50 height 29
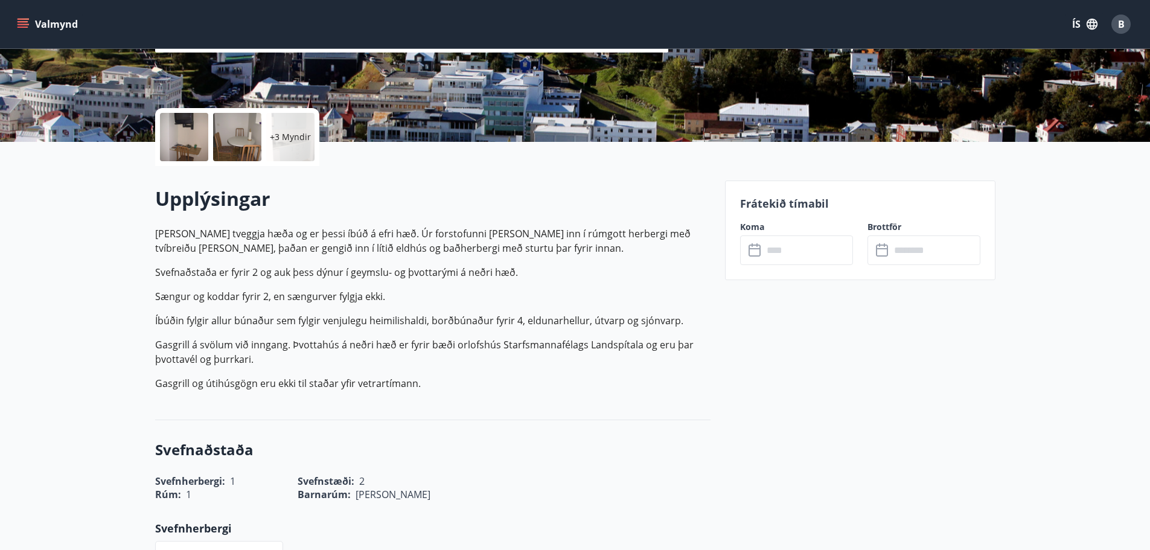
scroll to position [242, 0]
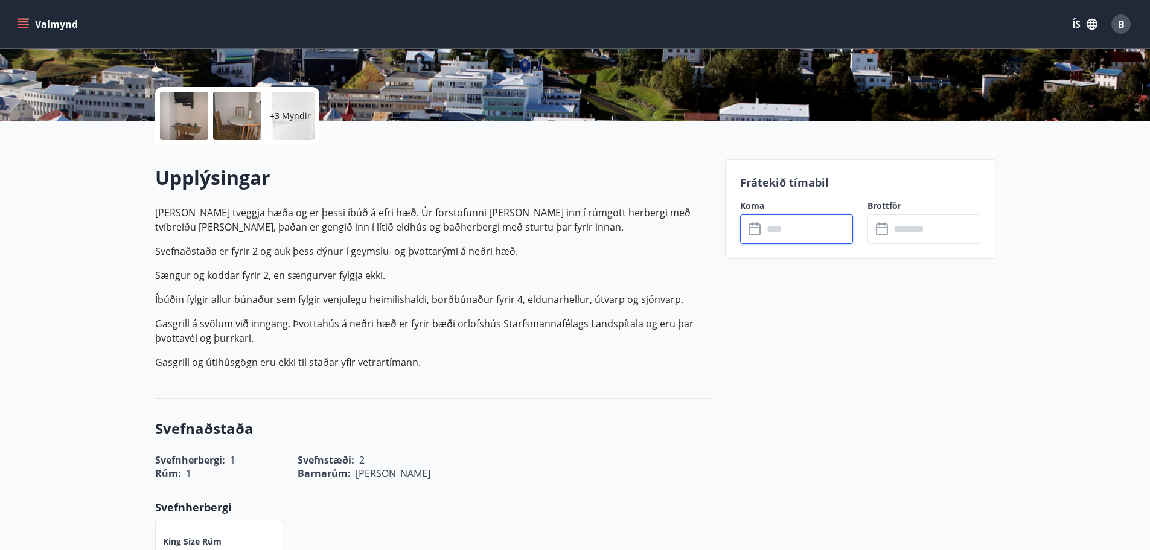
click at [783, 233] on input "text" at bounding box center [808, 229] width 90 height 30
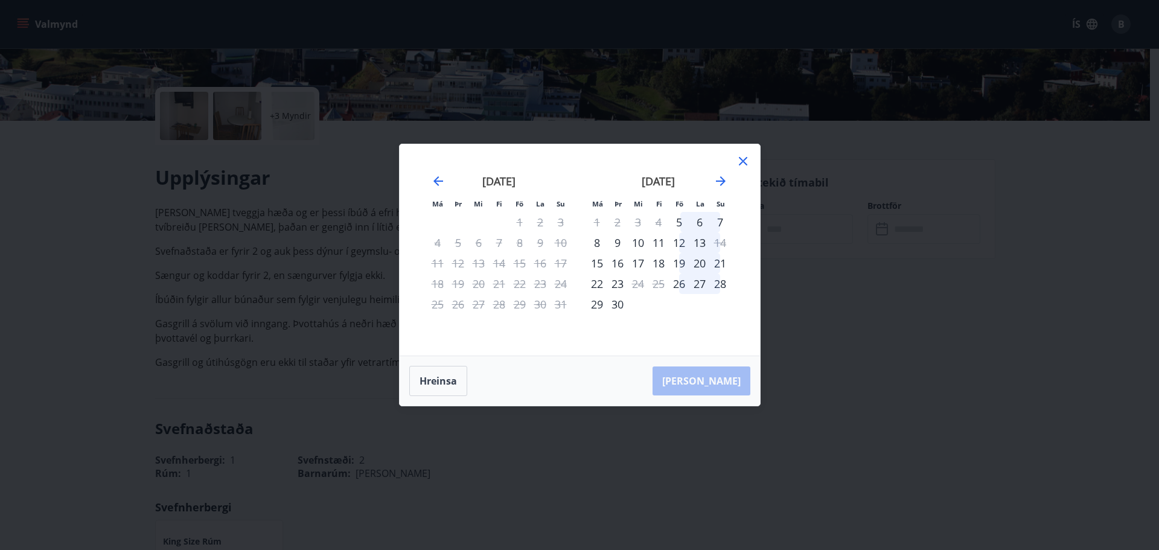
click at [681, 265] on div "19" at bounding box center [679, 263] width 21 height 21
click at [679, 286] on div "26" at bounding box center [679, 284] width 21 height 21
click at [740, 161] on icon at bounding box center [743, 161] width 14 height 14
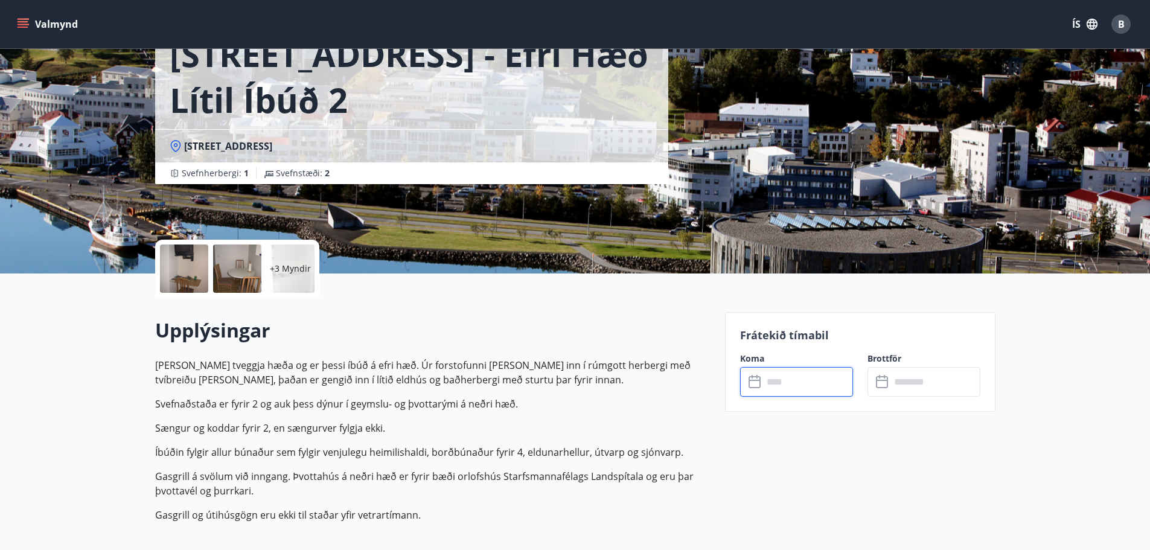
scroll to position [60, 0]
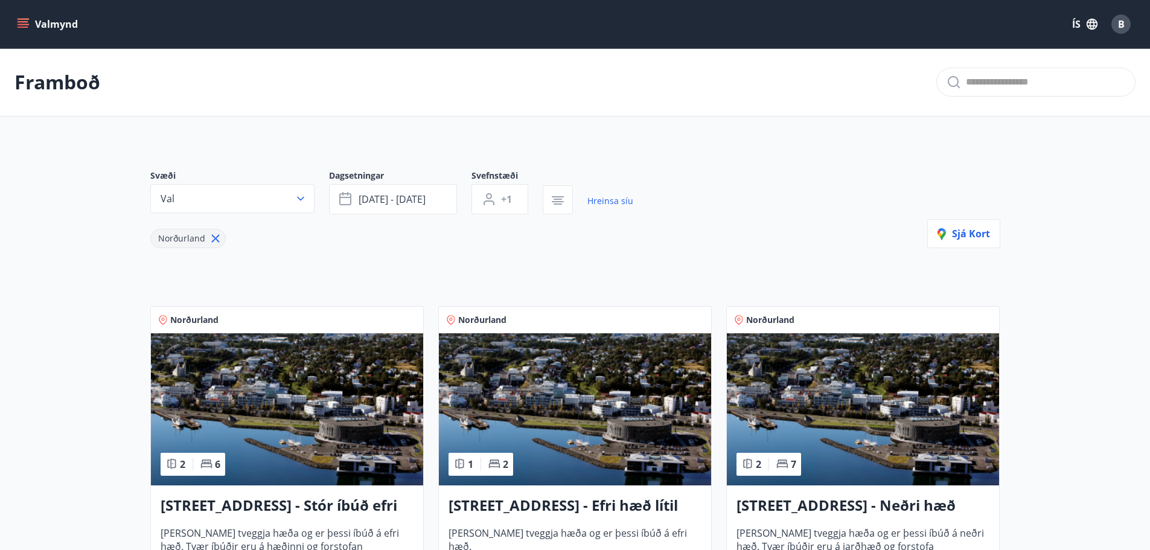
click at [25, 19] on icon "menu" at bounding box center [24, 19] width 13 height 1
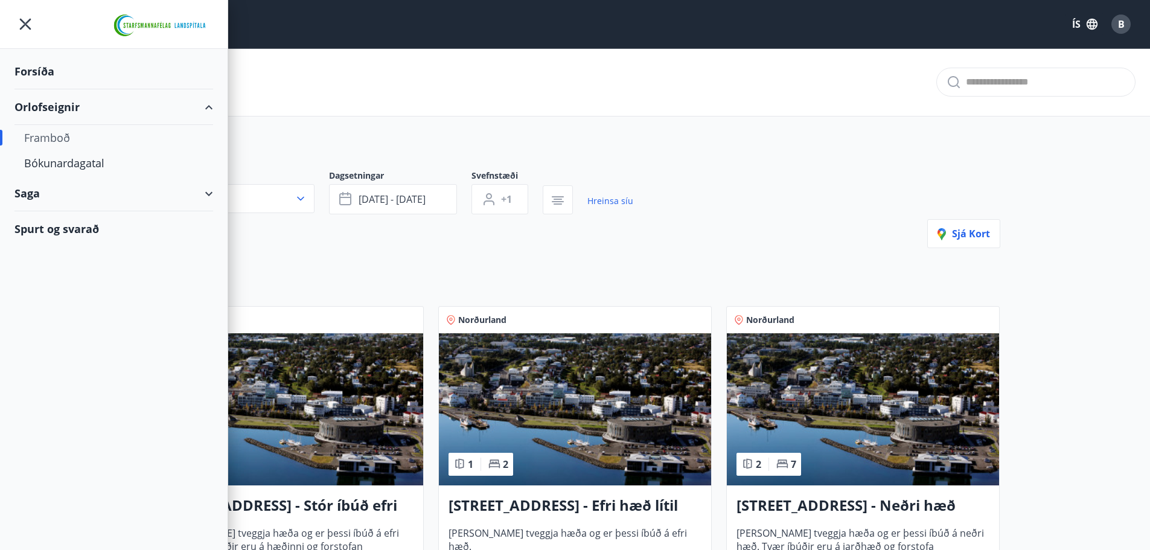
click at [59, 139] on div "Framboð" at bounding box center [113, 137] width 179 height 25
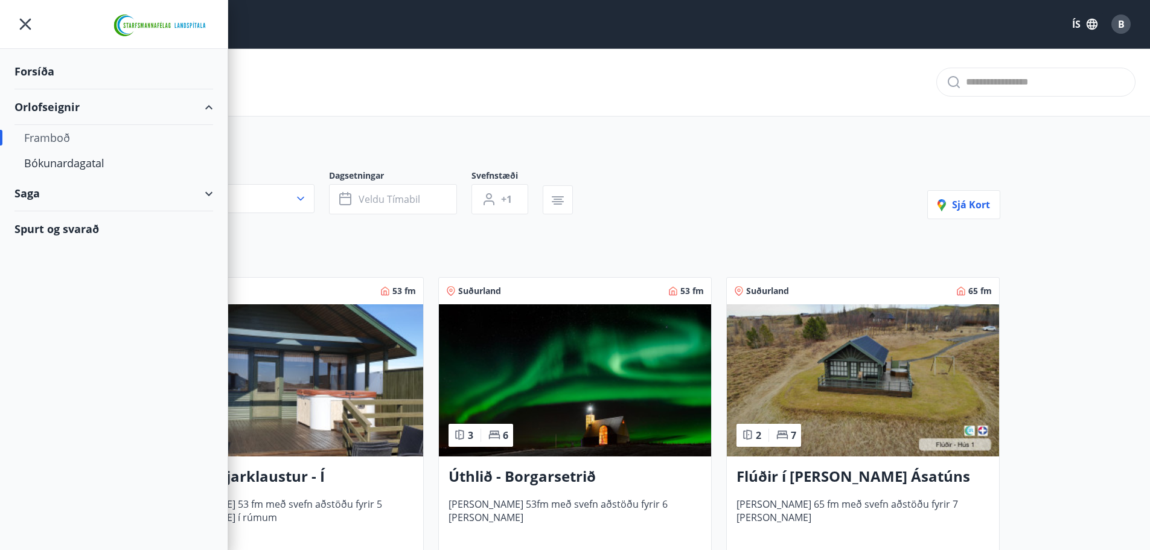
click at [365, 80] on div "Framboð" at bounding box center [575, 82] width 1150 height 68
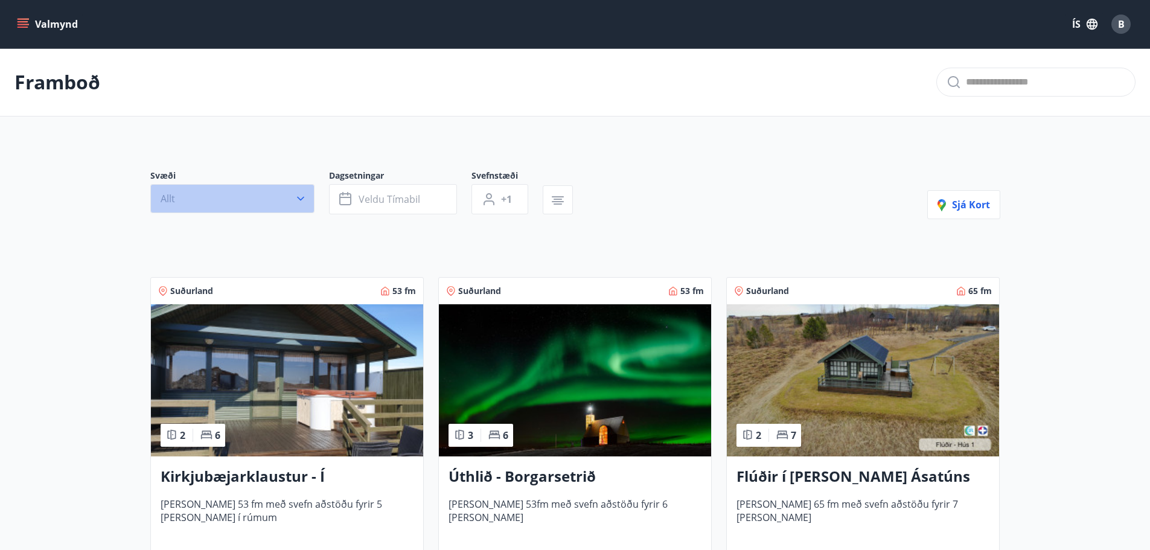
click at [300, 199] on icon "button" at bounding box center [300, 199] width 7 height 4
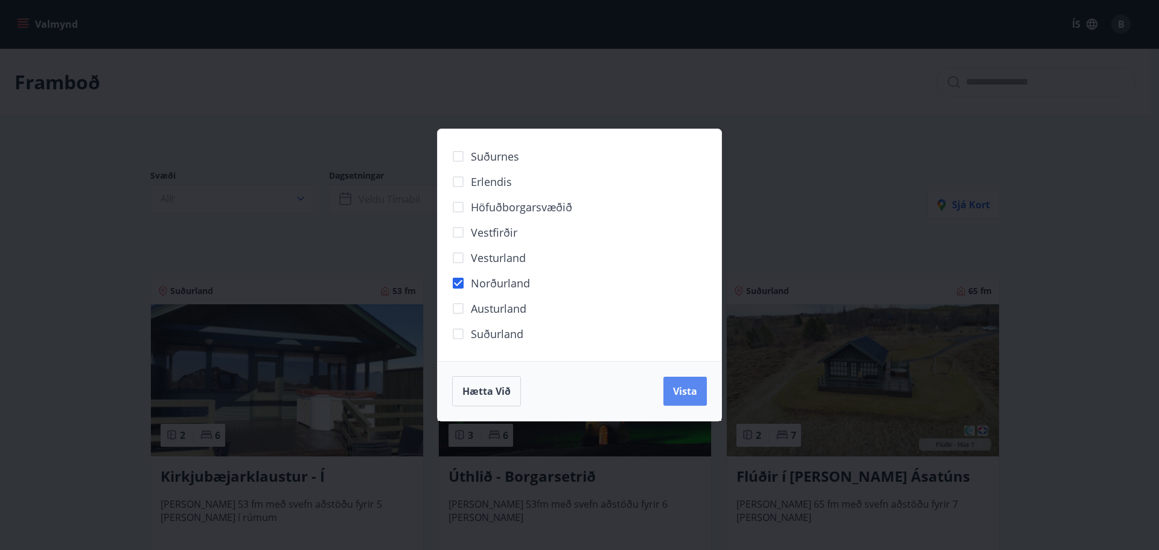
click at [675, 388] on span "Vista" at bounding box center [685, 391] width 24 height 13
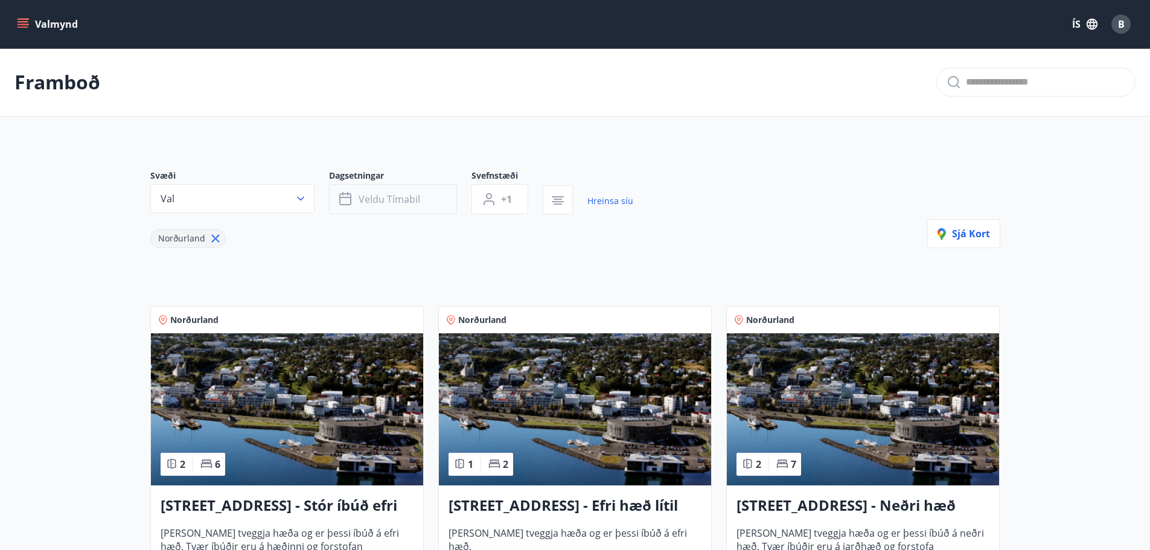
click at [385, 200] on span "Veldu tímabil" at bounding box center [390, 199] width 62 height 13
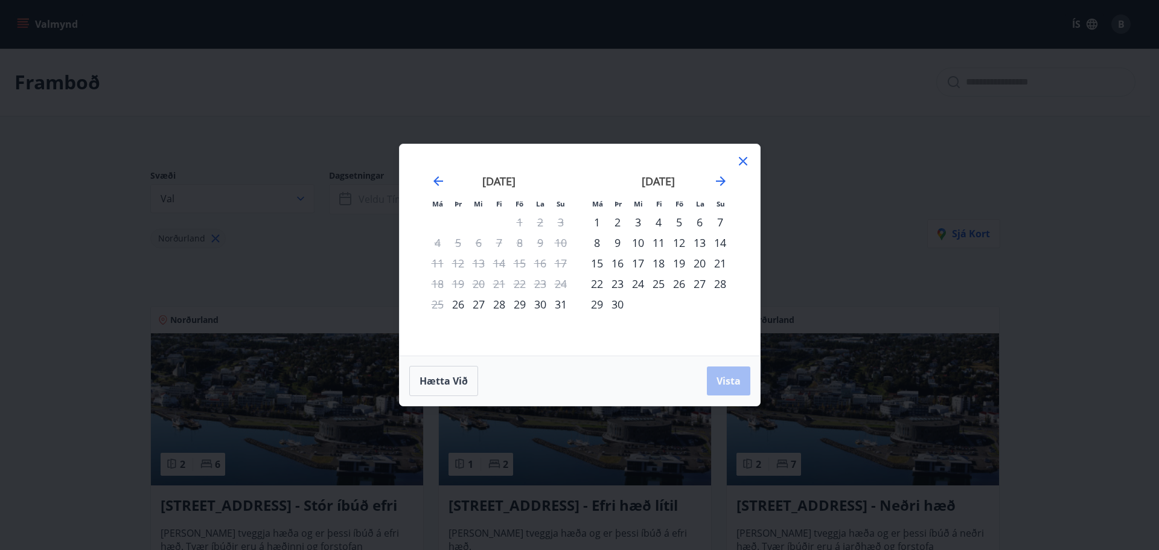
click at [682, 266] on div "19" at bounding box center [679, 263] width 21 height 21
click at [679, 284] on div "26" at bounding box center [679, 284] width 21 height 21
click at [640, 284] on div "24" at bounding box center [638, 284] width 21 height 21
click at [617, 306] on div "30" at bounding box center [618, 304] width 21 height 21
click at [720, 179] on icon "Move forward to switch to the next month." at bounding box center [721, 181] width 14 height 14
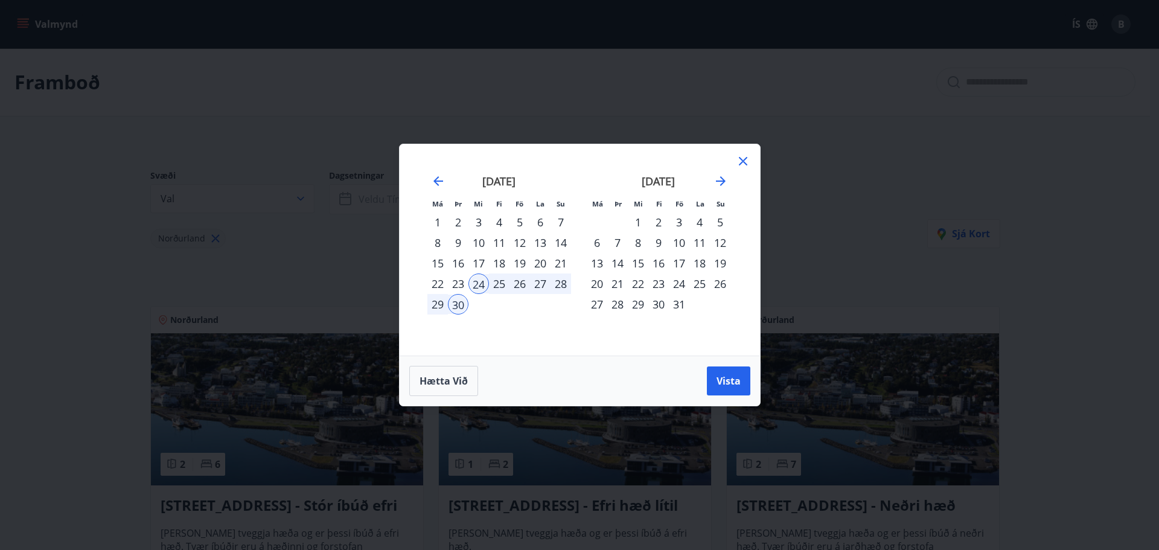
click at [636, 220] on div "1" at bounding box center [638, 222] width 21 height 21
click at [481, 283] on div "24" at bounding box center [479, 284] width 21 height 21
click at [638, 218] on div "1" at bounding box center [638, 222] width 21 height 21
click at [735, 380] on span "Vista" at bounding box center [729, 380] width 24 height 13
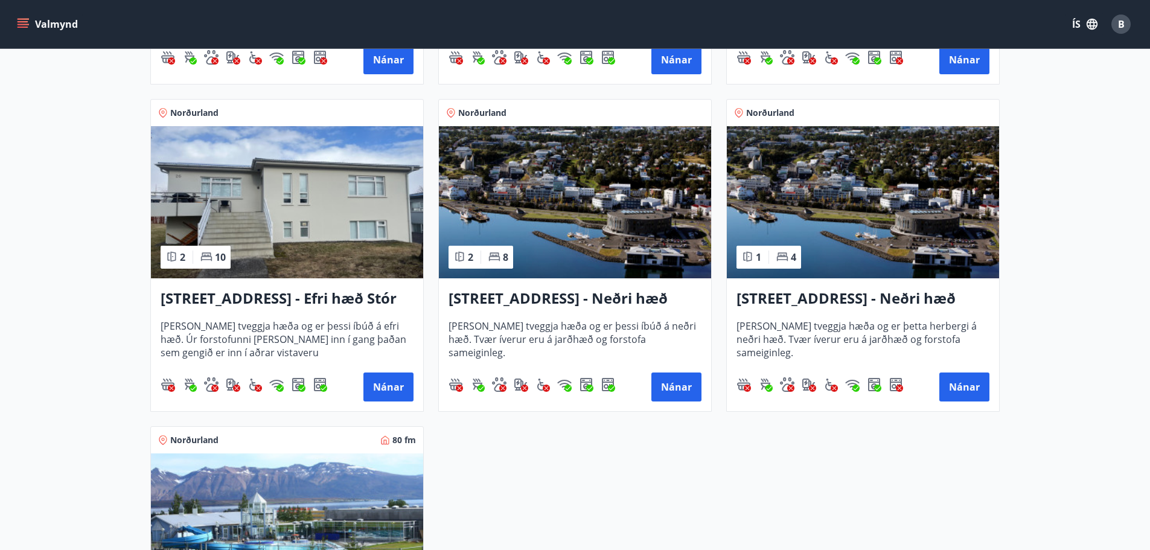
scroll to position [521, 0]
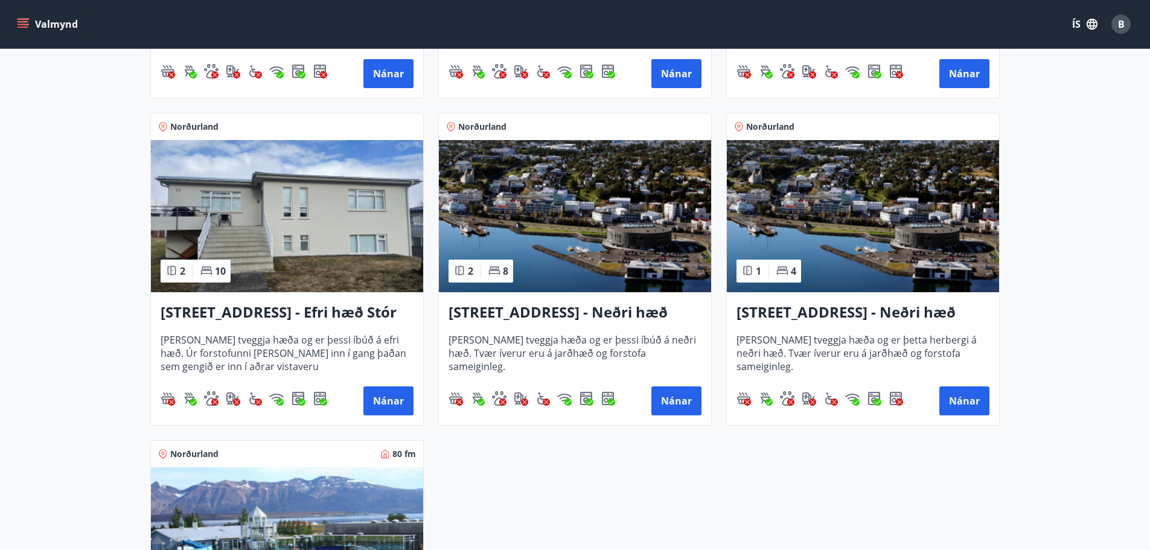
click at [550, 314] on h3 "Hrafnagilsstræti 26 - Neðri hæð íbúð 2" at bounding box center [575, 313] width 253 height 22
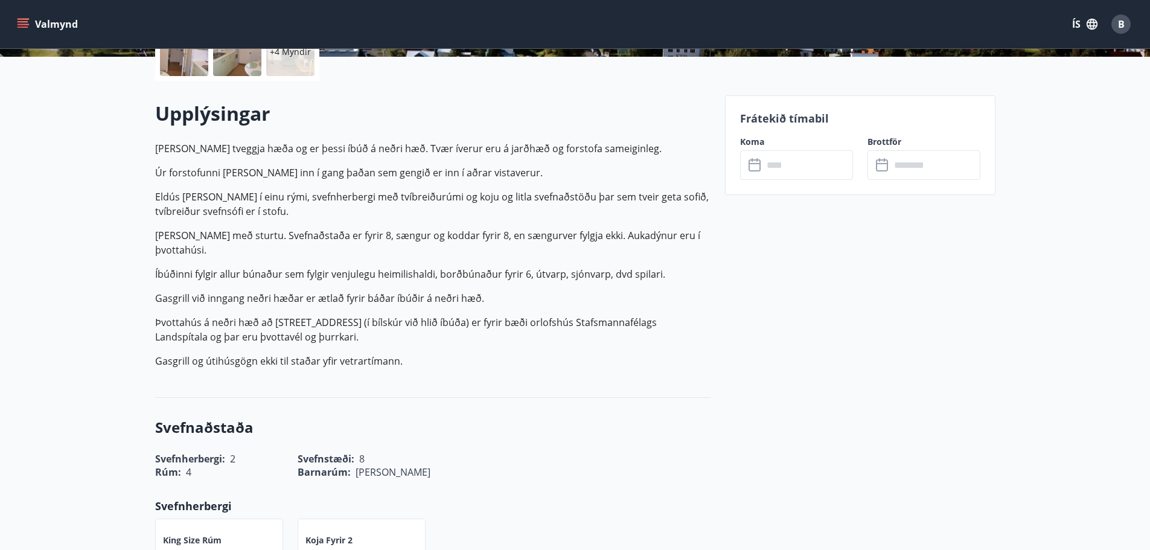
scroll to position [242, 0]
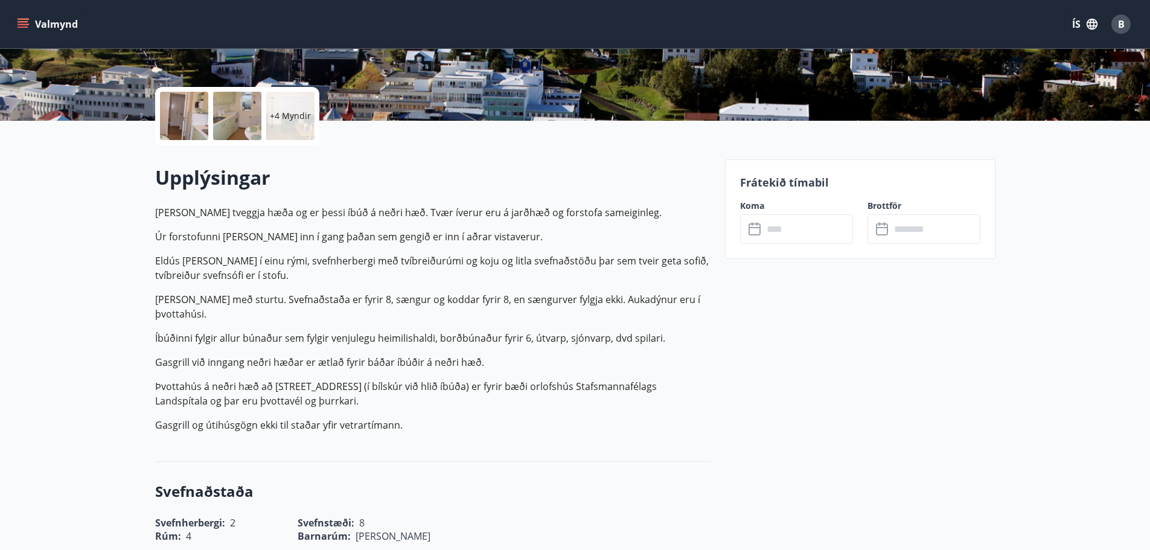
click at [776, 228] on input "text" at bounding box center [808, 229] width 90 height 30
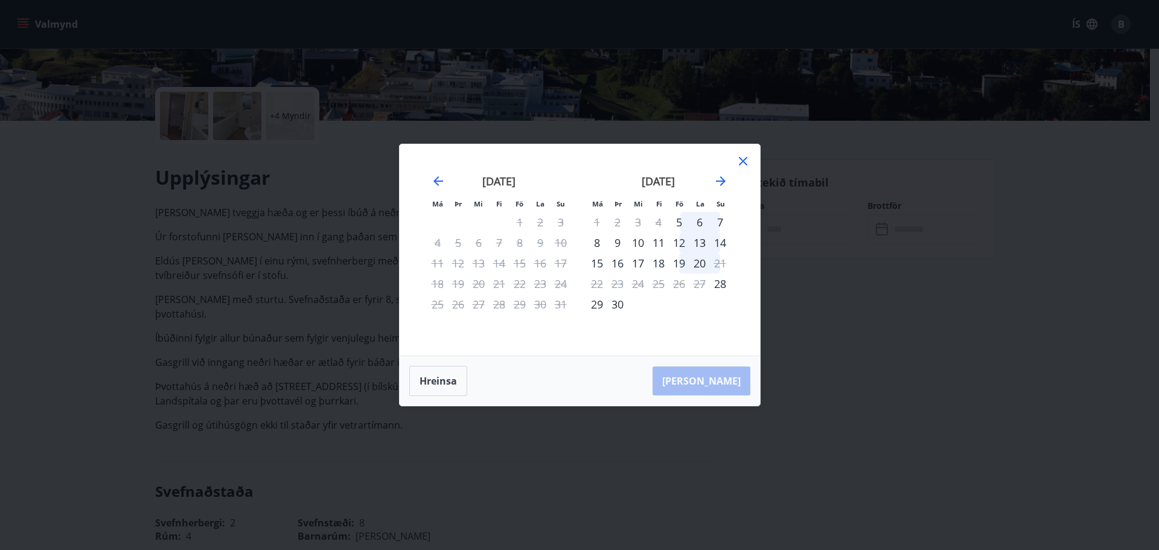
click at [742, 158] on icon at bounding box center [743, 161] width 14 height 14
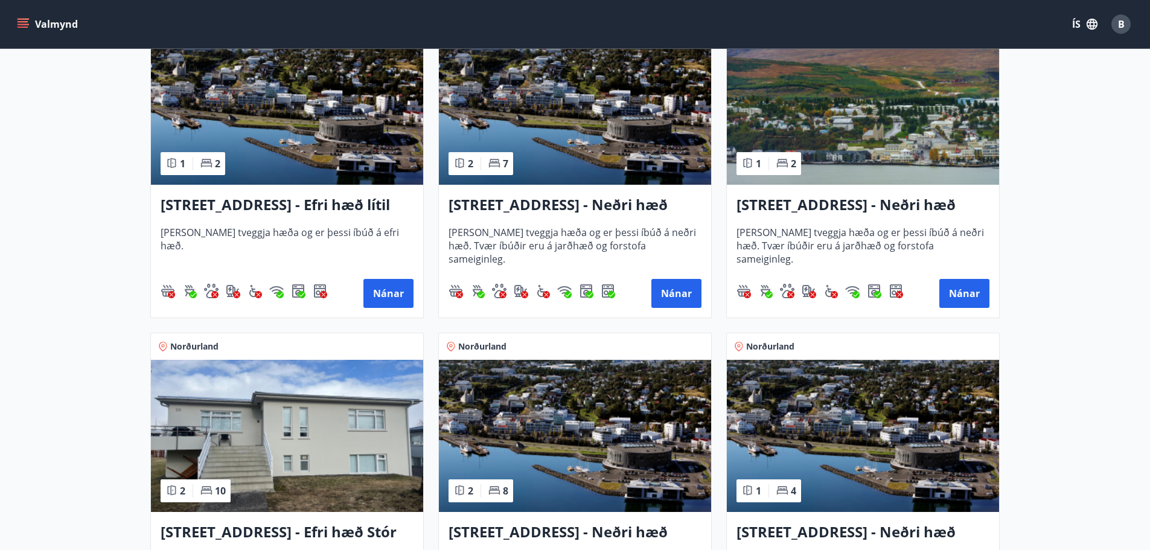
scroll to position [302, 0]
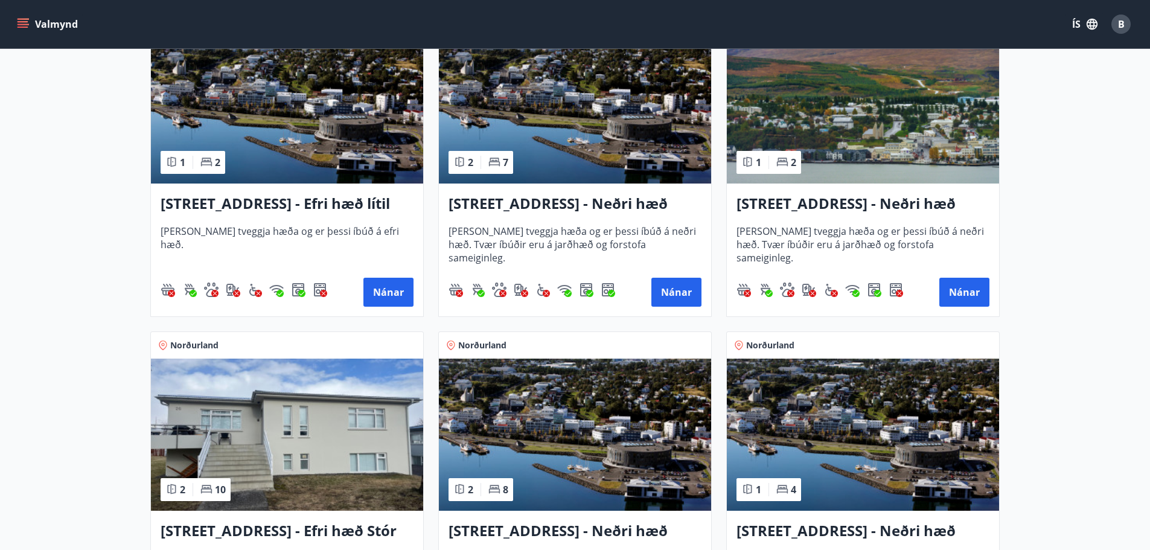
click at [865, 207] on h3 "Hrafnagilsstræti 23 - Neðri hæð íbúð 4" at bounding box center [863, 204] width 253 height 22
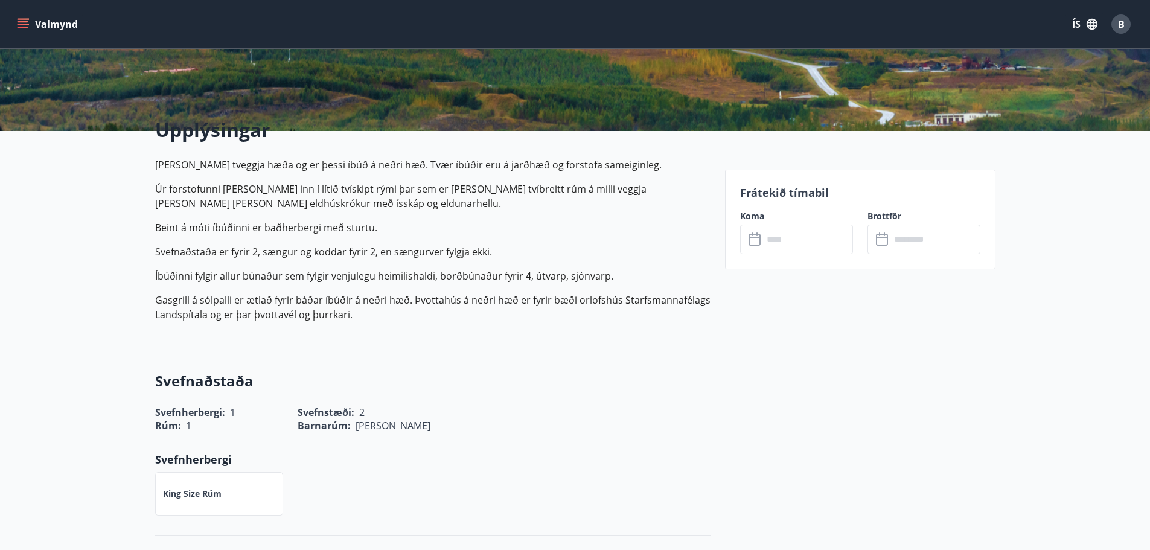
scroll to position [242, 0]
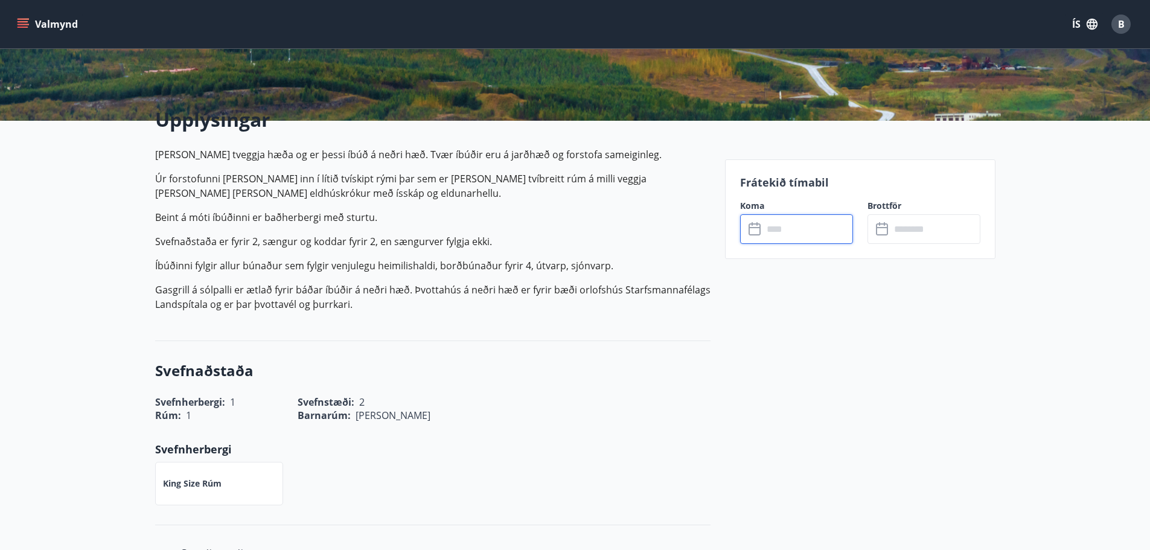
click at [796, 226] on input "text" at bounding box center [808, 229] width 90 height 30
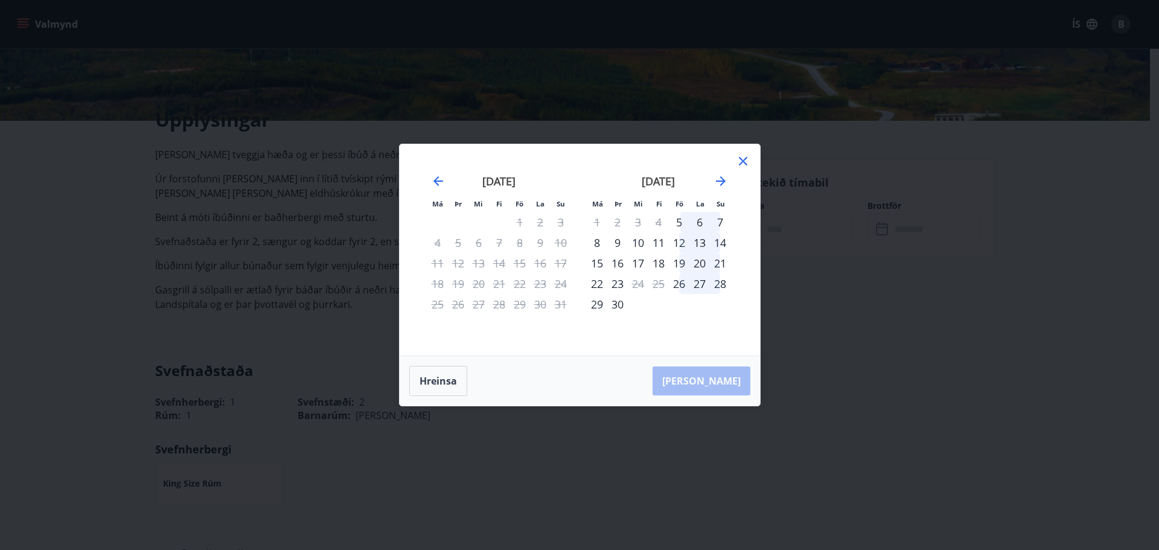
click at [683, 260] on div "19" at bounding box center [679, 263] width 21 height 21
click at [682, 282] on div "26" at bounding box center [679, 284] width 21 height 21
click at [678, 286] on div "26" at bounding box center [679, 284] width 21 height 21
click at [743, 159] on icon at bounding box center [743, 161] width 14 height 14
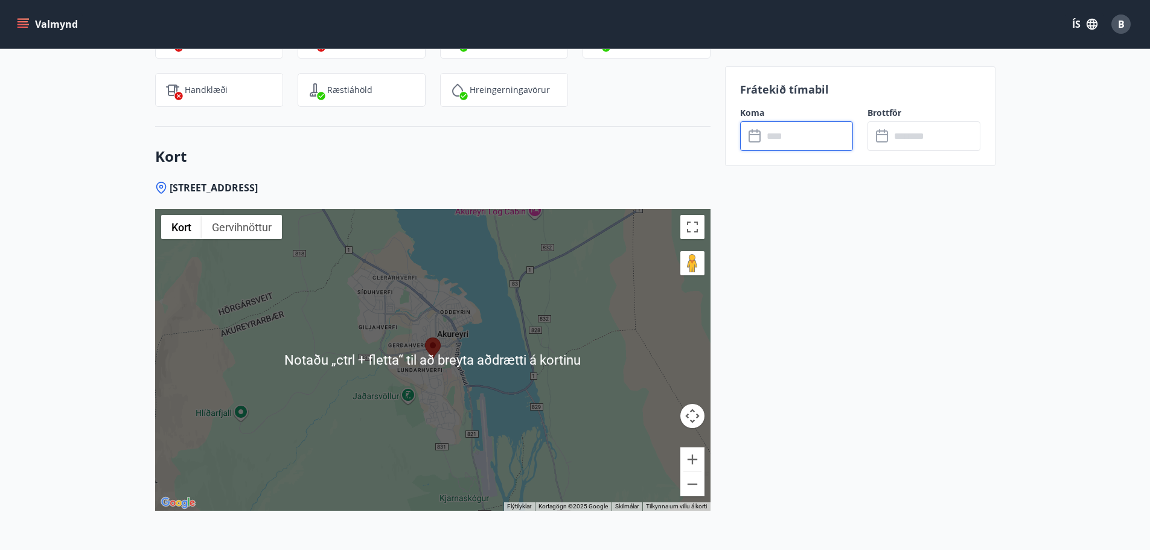
scroll to position [1588, 0]
